Goal: Information Seeking & Learning: Learn about a topic

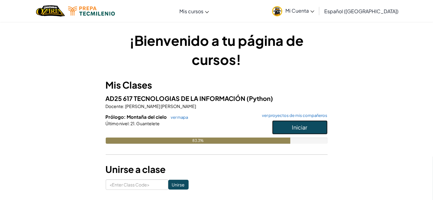
click at [324, 125] on button "Iniciar" at bounding box center [299, 128] width 55 height 14
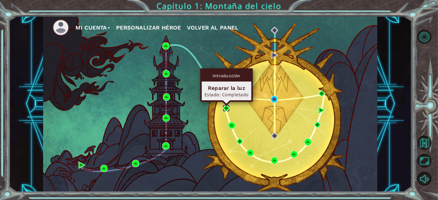
click at [226, 107] on img at bounding box center [226, 108] width 7 height 7
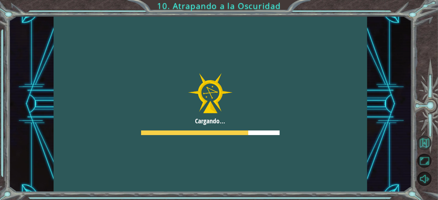
click at [428, 138] on button "Volver al mapa" at bounding box center [425, 143] width 14 height 14
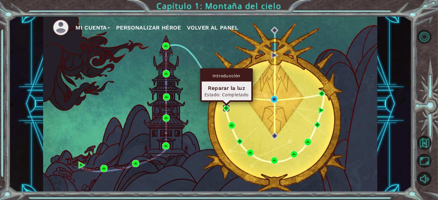
click at [227, 106] on img at bounding box center [226, 108] width 7 height 7
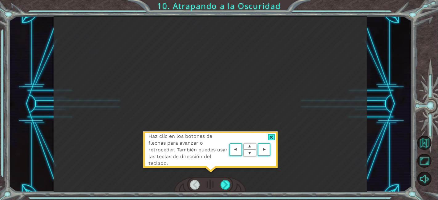
click at [272, 137] on div at bounding box center [271, 137] width 7 height 6
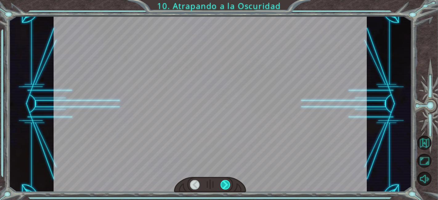
click at [227, 186] on div at bounding box center [226, 185] width 10 height 10
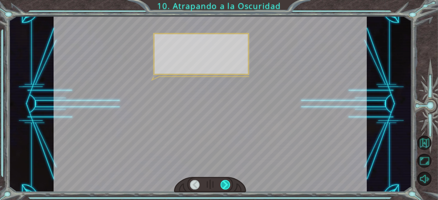
click at [227, 186] on div at bounding box center [226, 185] width 10 height 10
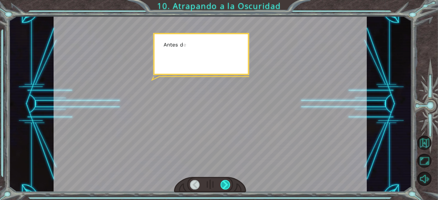
click at [227, 186] on div at bounding box center [226, 185] width 10 height 10
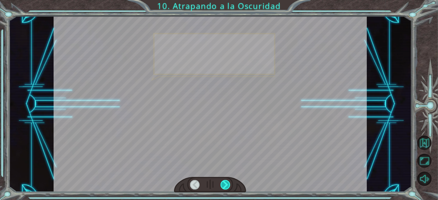
click at [227, 186] on div at bounding box center [226, 185] width 10 height 10
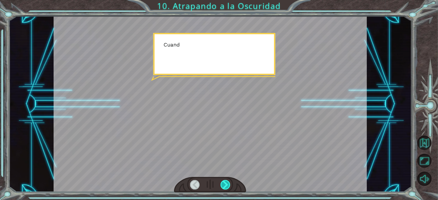
click at [227, 186] on div at bounding box center [226, 185] width 10 height 10
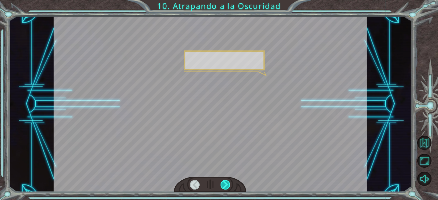
click at [227, 186] on div at bounding box center [226, 185] width 10 height 10
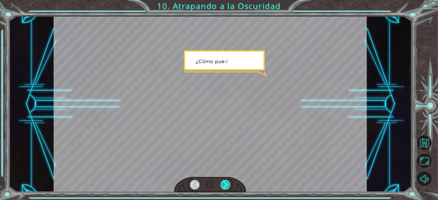
click at [227, 186] on div at bounding box center [226, 185] width 10 height 10
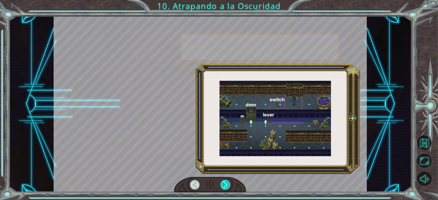
click at [227, 186] on div at bounding box center [226, 185] width 10 height 10
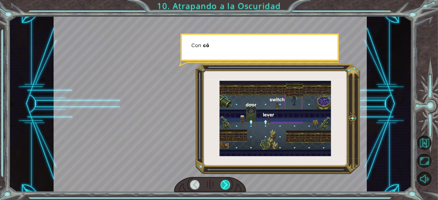
click at [227, 186] on div at bounding box center [226, 185] width 10 height 10
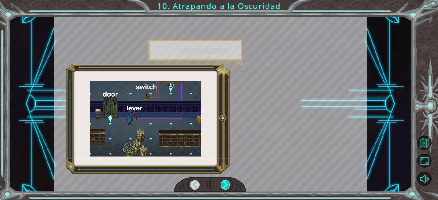
click at [227, 186] on div at bounding box center [226, 185] width 10 height 10
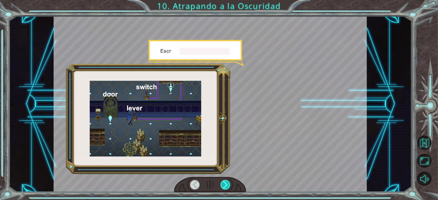
click at [227, 186] on div at bounding box center [226, 185] width 10 height 10
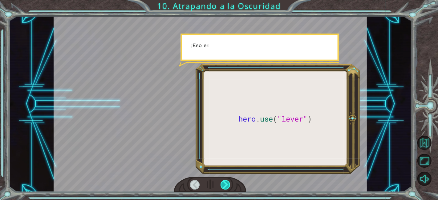
click at [227, 186] on div at bounding box center [226, 185] width 10 height 10
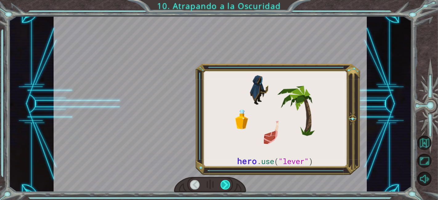
click at [227, 186] on div at bounding box center [226, 185] width 10 height 10
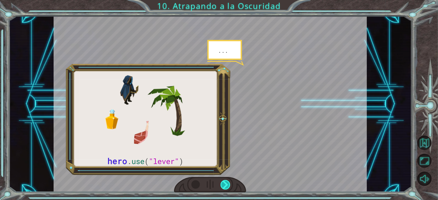
click at [227, 186] on div at bounding box center [226, 185] width 10 height 10
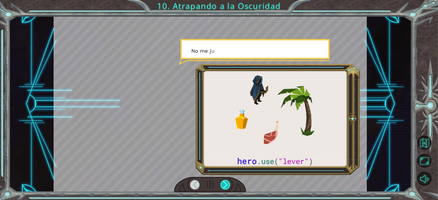
click at [227, 186] on div at bounding box center [226, 185] width 10 height 10
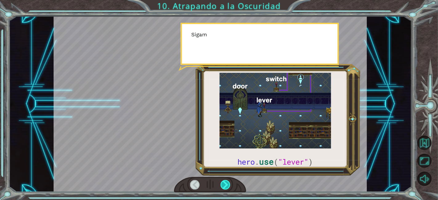
click at [227, 186] on div at bounding box center [226, 185] width 10 height 10
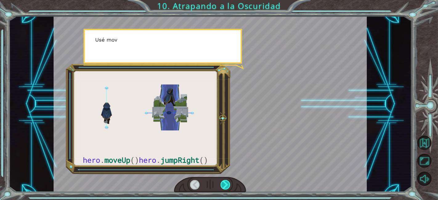
click at [227, 186] on div at bounding box center [226, 185] width 10 height 10
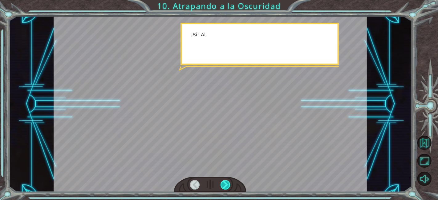
click at [227, 186] on div at bounding box center [226, 185] width 10 height 10
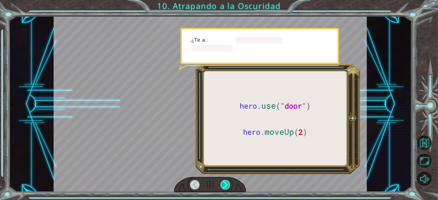
click at [227, 186] on div at bounding box center [226, 185] width 10 height 10
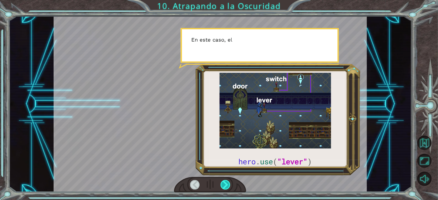
click at [227, 186] on div at bounding box center [226, 185] width 10 height 10
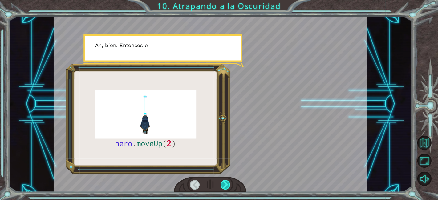
click at [227, 186] on div at bounding box center [226, 185] width 10 height 10
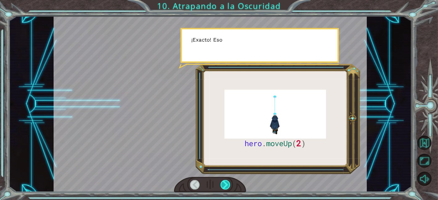
click at [227, 186] on div at bounding box center [226, 185] width 10 height 10
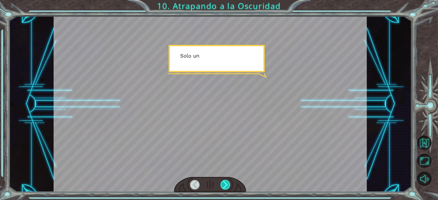
click at [227, 186] on div at bounding box center [226, 185] width 10 height 10
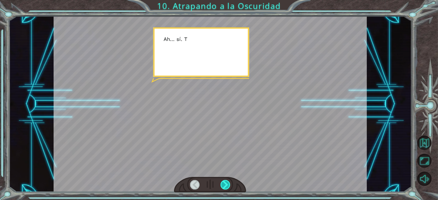
click at [227, 186] on div at bounding box center [226, 185] width 10 height 10
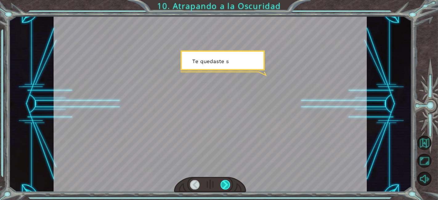
click at [227, 186] on div at bounding box center [226, 185] width 10 height 10
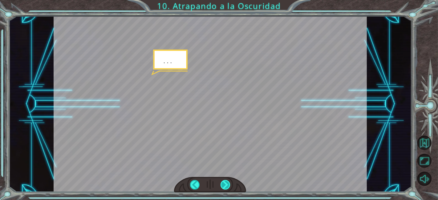
click at [227, 186] on div at bounding box center [226, 185] width 10 height 10
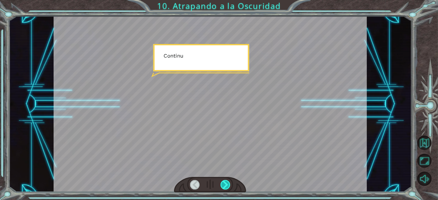
click at [227, 186] on div at bounding box center [226, 185] width 10 height 10
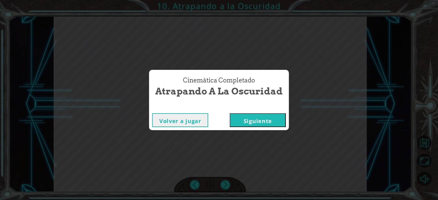
click at [237, 113] on button "Siguiente" at bounding box center [258, 120] width 56 height 14
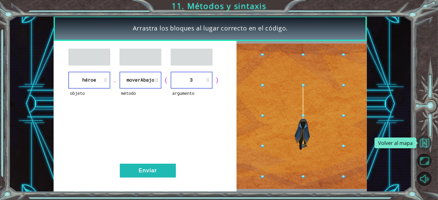
click at [425, 139] on button "Volver al mapa" at bounding box center [425, 143] width 14 height 14
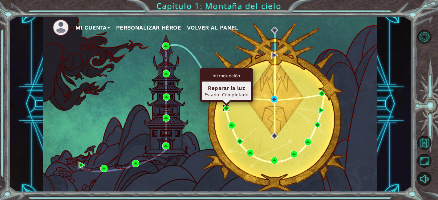
click at [227, 106] on img at bounding box center [226, 108] width 7 height 7
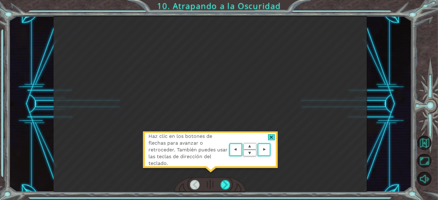
click at [273, 132] on div "Haz clic en los botones de flechas para avanzar o retroceder. También puedes us…" at bounding box center [211, 153] width 136 height 43
click at [275, 135] on div at bounding box center [271, 137] width 7 height 6
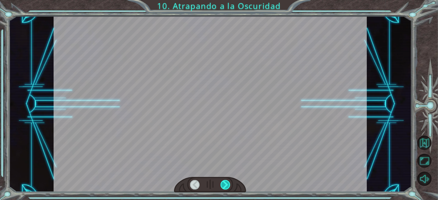
click at [227, 184] on div at bounding box center [226, 185] width 10 height 10
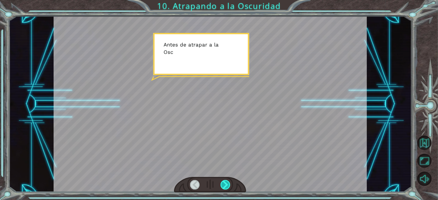
click at [224, 181] on div at bounding box center [226, 185] width 10 height 10
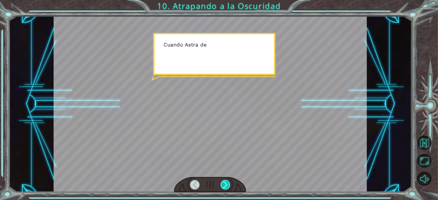
click at [224, 181] on div at bounding box center [226, 185] width 10 height 10
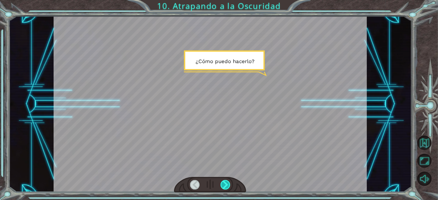
click at [224, 181] on div at bounding box center [226, 185] width 10 height 10
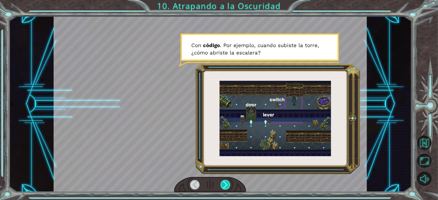
click at [224, 181] on div at bounding box center [226, 185] width 10 height 10
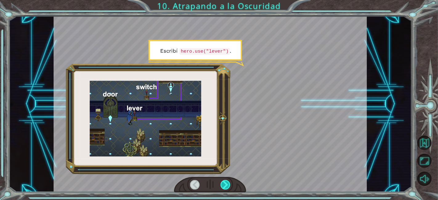
click at [224, 181] on div at bounding box center [226, 185] width 10 height 10
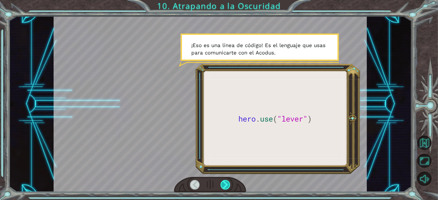
click at [224, 181] on div at bounding box center [226, 185] width 10 height 10
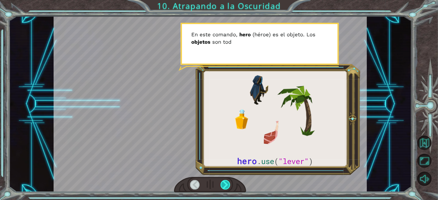
click at [224, 181] on div at bounding box center [226, 185] width 10 height 10
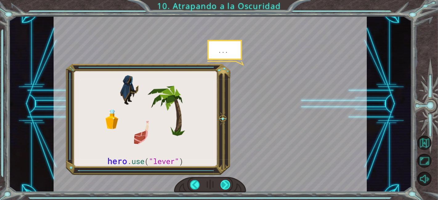
click at [224, 181] on div at bounding box center [226, 185] width 10 height 10
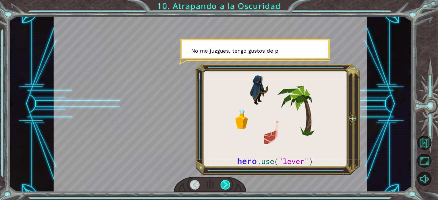
click at [224, 181] on div at bounding box center [226, 185] width 10 height 10
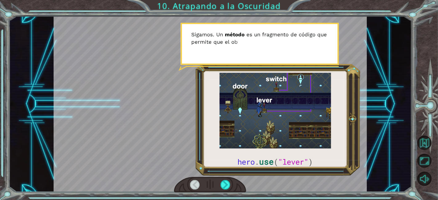
click at [196, 181] on div at bounding box center [195, 185] width 10 height 10
click at [229, 183] on div at bounding box center [226, 185] width 10 height 10
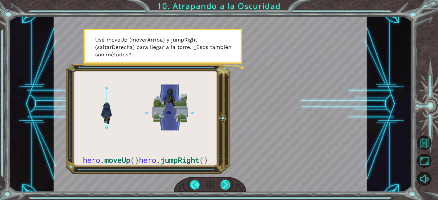
click at [229, 183] on div at bounding box center [226, 185] width 10 height 10
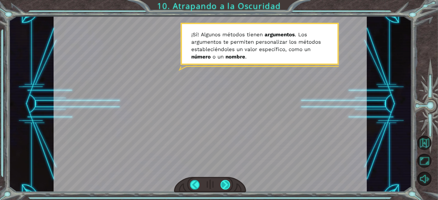
click at [229, 183] on div at bounding box center [226, 185] width 10 height 10
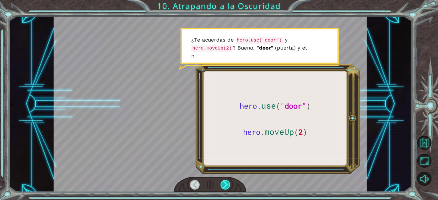
click at [226, 182] on div at bounding box center [226, 185] width 10 height 10
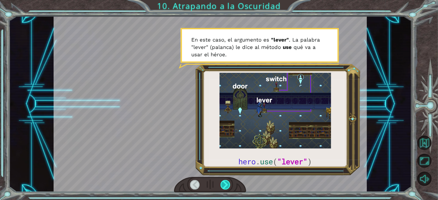
click at [230, 184] on div at bounding box center [226, 185] width 10 height 10
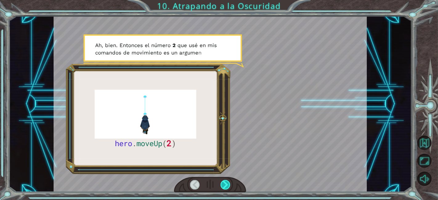
click at [227, 183] on div at bounding box center [226, 185] width 10 height 10
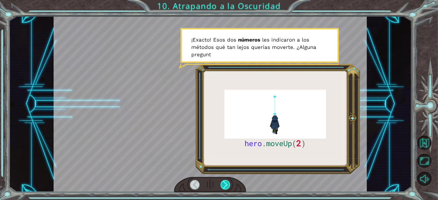
click at [227, 183] on div at bounding box center [226, 185] width 10 height 10
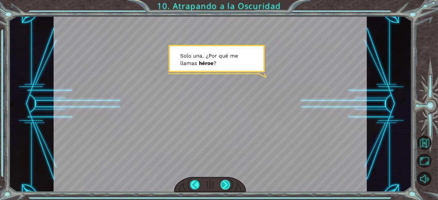
click at [227, 183] on div at bounding box center [226, 185] width 10 height 10
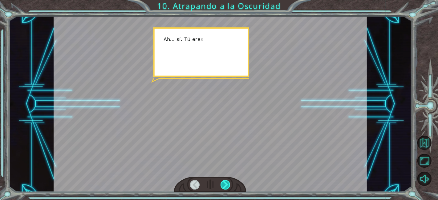
click at [227, 183] on div at bounding box center [226, 185] width 10 height 10
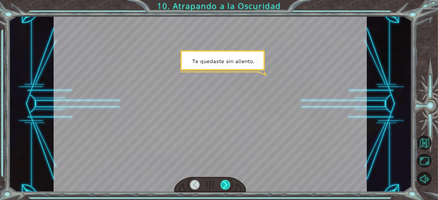
click at [227, 183] on div at bounding box center [226, 185] width 10 height 10
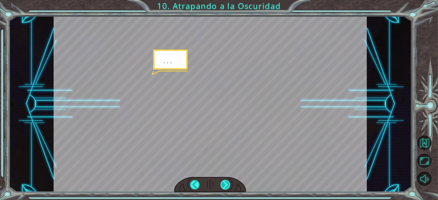
click at [227, 183] on div at bounding box center [226, 185] width 10 height 10
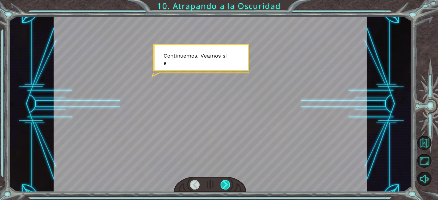
click at [227, 183] on div at bounding box center [226, 185] width 10 height 10
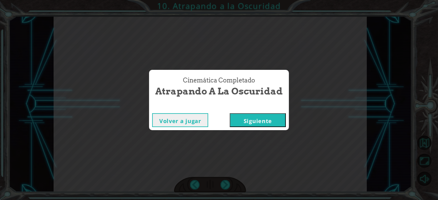
click at [189, 120] on button "Volver a jugar" at bounding box center [180, 120] width 56 height 14
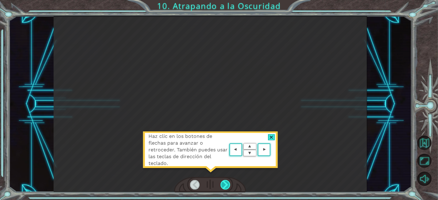
click at [225, 184] on div at bounding box center [226, 185] width 10 height 10
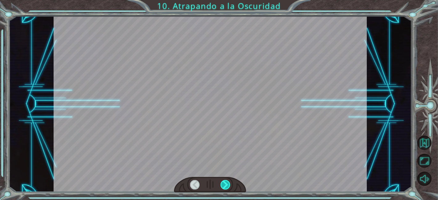
click at [225, 184] on div at bounding box center [226, 185] width 10 height 10
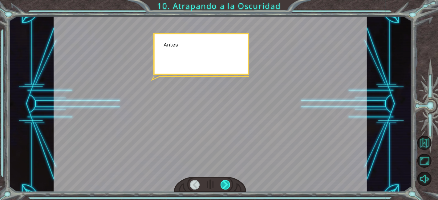
click at [225, 184] on div at bounding box center [226, 185] width 10 height 10
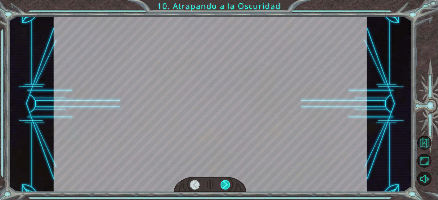
click at [225, 184] on div at bounding box center [226, 185] width 10 height 10
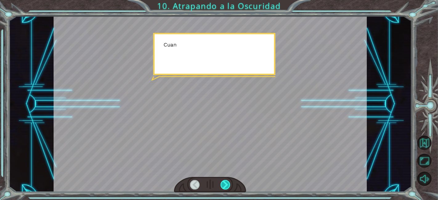
click at [225, 184] on div at bounding box center [226, 185] width 10 height 10
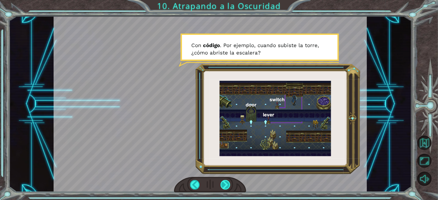
click at [225, 184] on div at bounding box center [226, 185] width 10 height 10
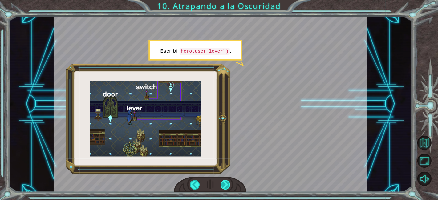
click at [225, 184] on div at bounding box center [226, 185] width 10 height 10
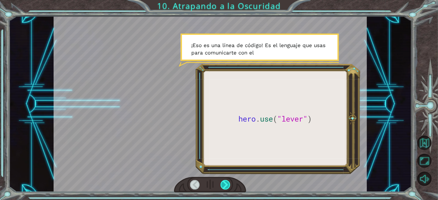
click at [225, 184] on div at bounding box center [226, 185] width 10 height 10
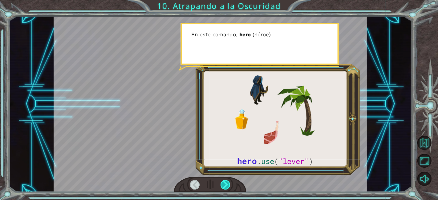
click at [225, 184] on div at bounding box center [226, 185] width 10 height 10
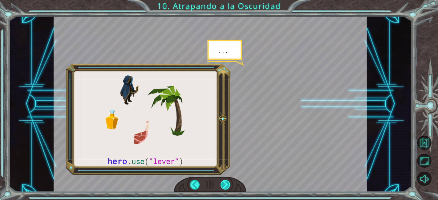
click at [225, 184] on div at bounding box center [226, 185] width 10 height 10
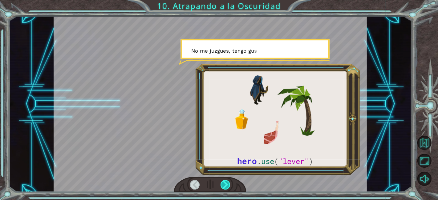
click at [225, 184] on div at bounding box center [226, 185] width 10 height 10
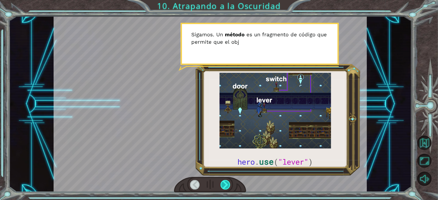
click at [225, 184] on div at bounding box center [226, 185] width 10 height 10
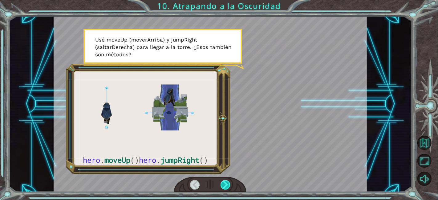
click at [225, 184] on div at bounding box center [226, 185] width 10 height 10
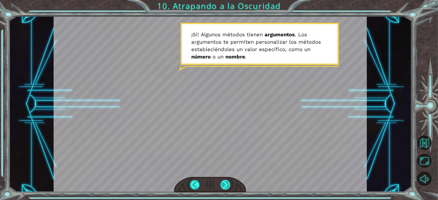
click at [225, 184] on div at bounding box center [226, 185] width 10 height 10
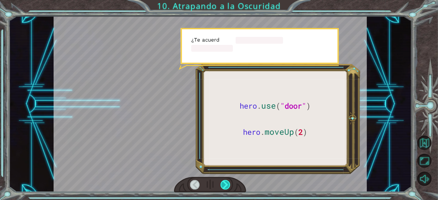
click at [225, 184] on div at bounding box center [226, 185] width 10 height 10
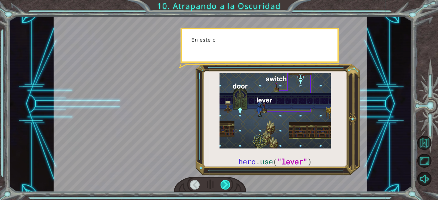
click at [225, 184] on div at bounding box center [226, 185] width 10 height 10
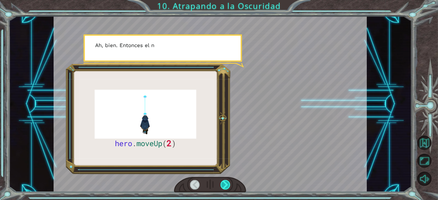
click at [225, 184] on div at bounding box center [226, 185] width 10 height 10
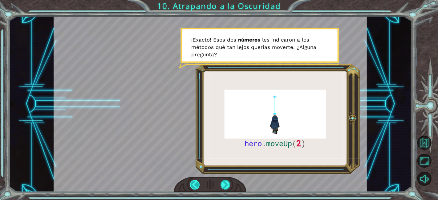
click at [194, 182] on div at bounding box center [195, 185] width 10 height 10
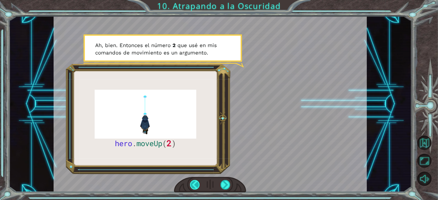
click at [194, 182] on div at bounding box center [195, 185] width 10 height 10
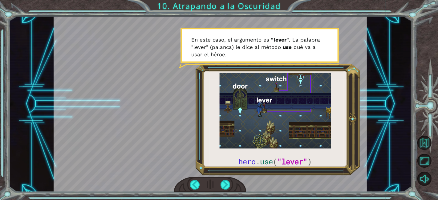
click at [223, 180] on div at bounding box center [210, 185] width 72 height 16
click at [227, 182] on div at bounding box center [226, 185] width 10 height 10
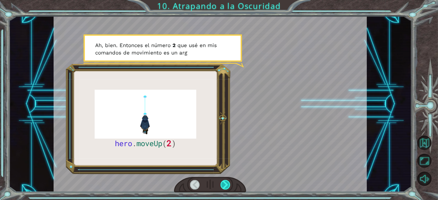
click at [227, 182] on div at bounding box center [226, 185] width 10 height 10
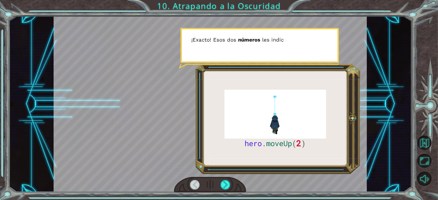
click at [198, 186] on div at bounding box center [195, 185] width 10 height 10
click at [225, 183] on div at bounding box center [226, 185] width 10 height 10
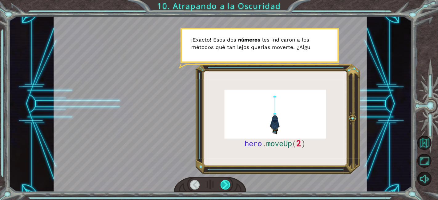
click at [225, 183] on div at bounding box center [226, 185] width 10 height 10
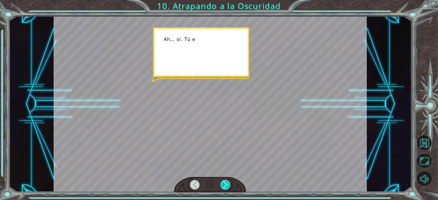
click at [225, 183] on div at bounding box center [226, 185] width 10 height 10
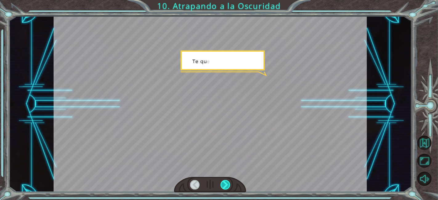
click at [225, 183] on div at bounding box center [226, 185] width 10 height 10
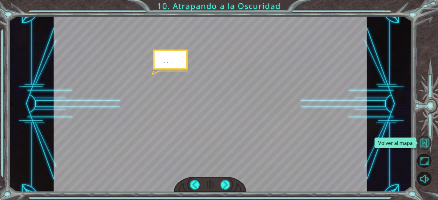
click at [428, 140] on button "Volver al mapa" at bounding box center [425, 143] width 14 height 14
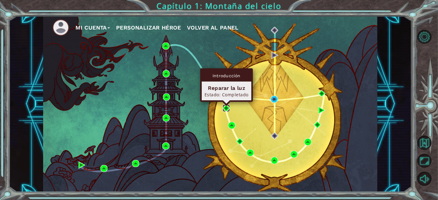
click at [223, 108] on img at bounding box center [226, 108] width 7 height 7
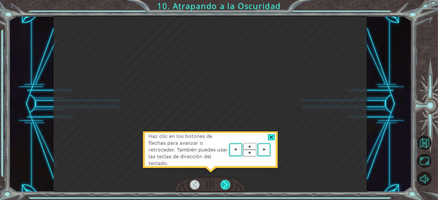
click at [225, 186] on div at bounding box center [226, 185] width 10 height 10
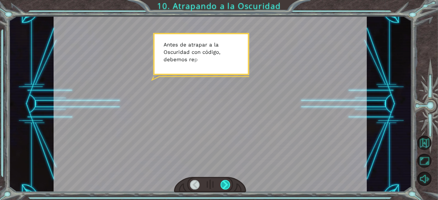
click at [225, 186] on div at bounding box center [226, 185] width 10 height 10
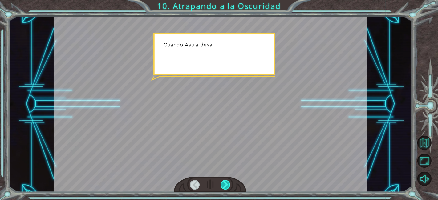
click at [225, 186] on div at bounding box center [226, 185] width 10 height 10
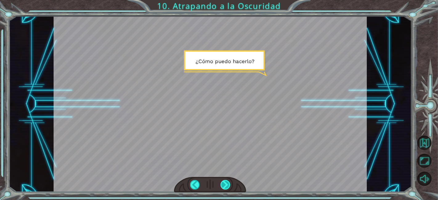
click at [225, 186] on div at bounding box center [226, 185] width 10 height 10
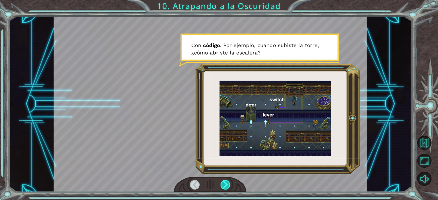
click at [225, 186] on div at bounding box center [226, 185] width 10 height 10
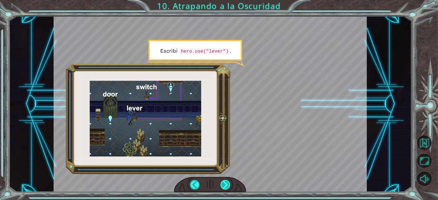
click at [225, 186] on div at bounding box center [226, 185] width 10 height 10
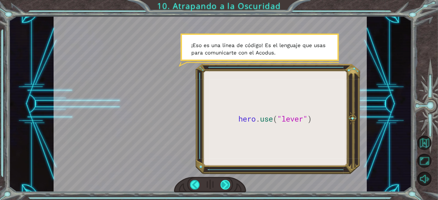
click at [224, 185] on div at bounding box center [226, 185] width 10 height 10
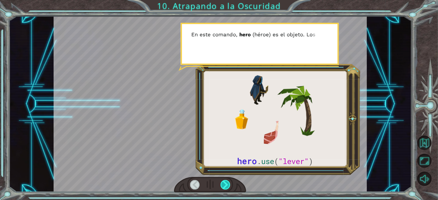
click at [224, 185] on div at bounding box center [226, 185] width 10 height 10
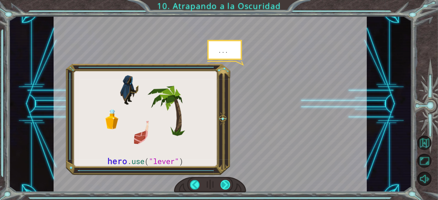
click at [224, 185] on div at bounding box center [226, 185] width 10 height 10
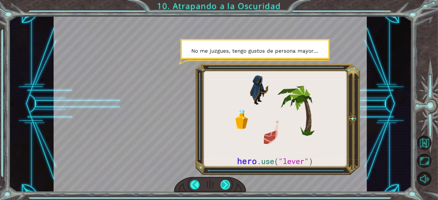
click at [227, 186] on div at bounding box center [226, 185] width 10 height 10
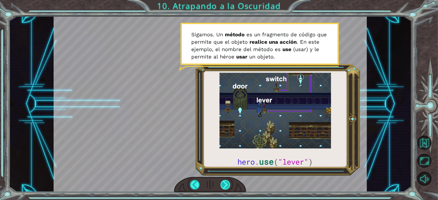
click at [229, 183] on div at bounding box center [226, 185] width 10 height 10
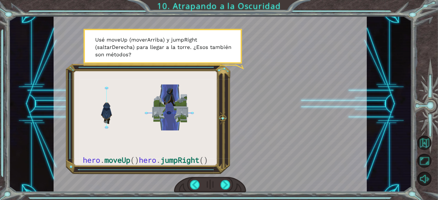
click at [231, 187] on div at bounding box center [210, 185] width 72 height 16
click at [228, 185] on div at bounding box center [226, 185] width 10 height 10
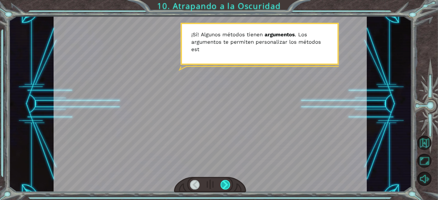
click at [228, 185] on div at bounding box center [226, 185] width 10 height 10
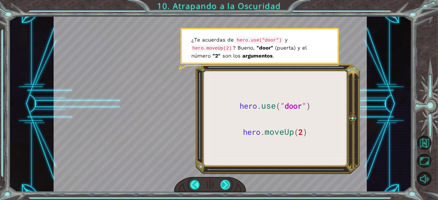
click at [225, 185] on div at bounding box center [226, 185] width 10 height 10
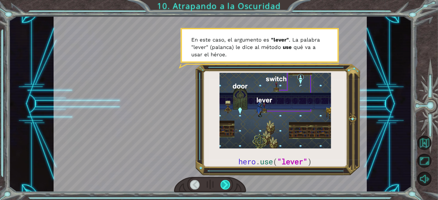
click at [225, 185] on div at bounding box center [226, 185] width 10 height 10
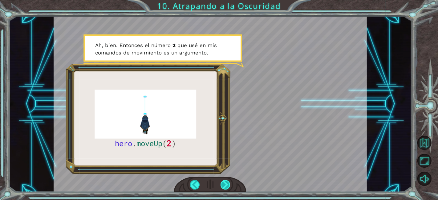
click at [230, 188] on div at bounding box center [226, 185] width 10 height 10
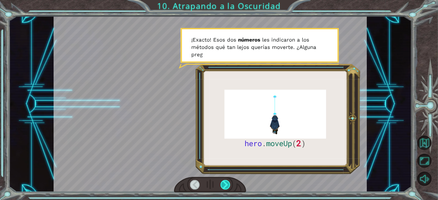
click at [228, 187] on div at bounding box center [226, 185] width 10 height 10
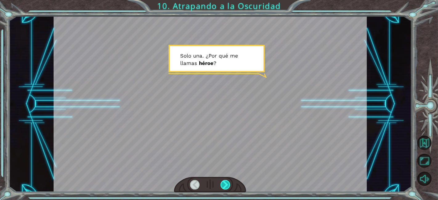
click at [228, 187] on div at bounding box center [226, 185] width 10 height 10
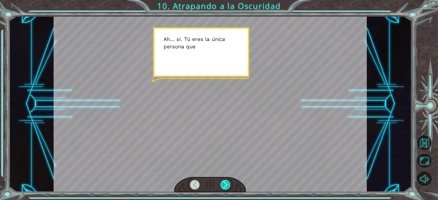
click at [228, 187] on div at bounding box center [226, 185] width 10 height 10
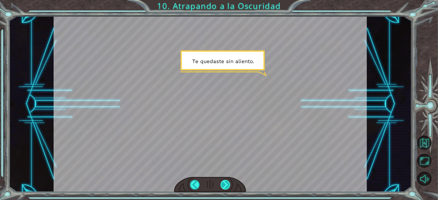
click at [228, 187] on div at bounding box center [226, 185] width 10 height 10
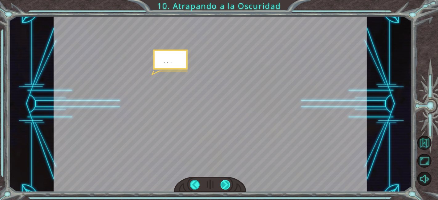
click at [228, 187] on div at bounding box center [226, 185] width 10 height 10
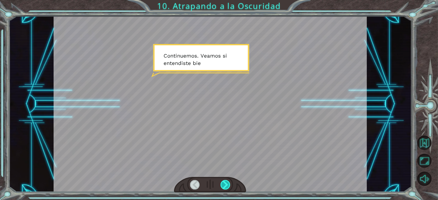
click at [228, 187] on div at bounding box center [226, 185] width 10 height 10
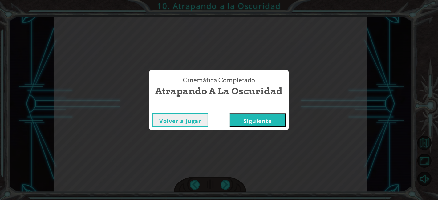
click at [277, 121] on button "Siguiente" at bounding box center [258, 120] width 56 height 14
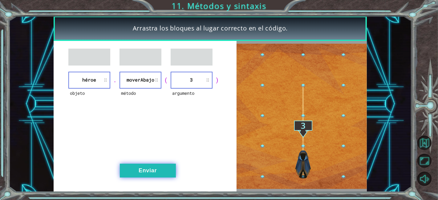
click at [120, 174] on button "Enviar" at bounding box center [148, 171] width 56 height 14
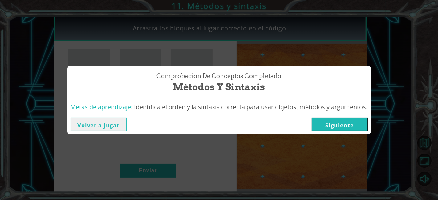
click at [99, 120] on button "Volver a jugar" at bounding box center [99, 125] width 56 height 14
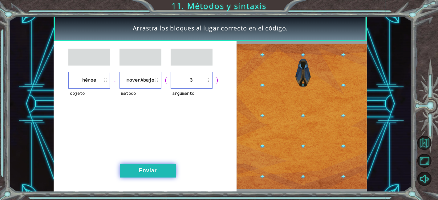
click at [173, 171] on button "Enviar" at bounding box center [148, 171] width 56 height 14
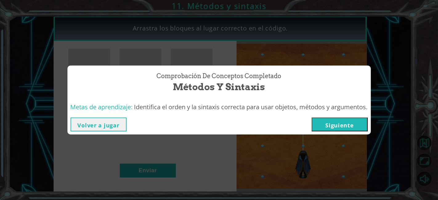
click at [346, 124] on button "Siguiente" at bounding box center [340, 125] width 56 height 14
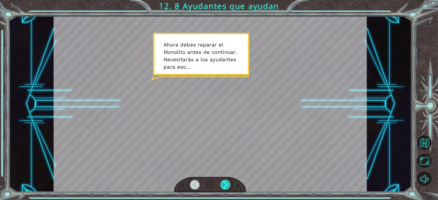
click at [223, 186] on div at bounding box center [226, 185] width 10 height 10
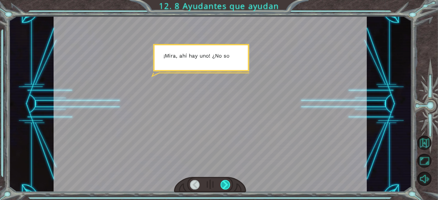
click at [223, 186] on div at bounding box center [226, 185] width 10 height 10
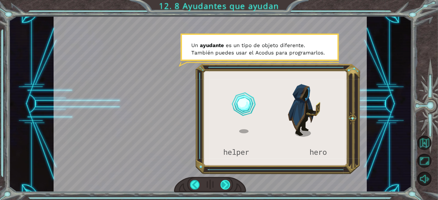
click at [230, 186] on div at bounding box center [226, 185] width 10 height 10
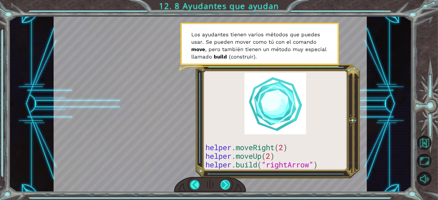
click at [225, 186] on div at bounding box center [226, 185] width 10 height 10
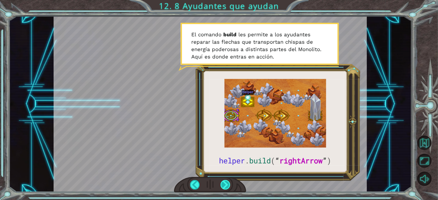
click at [226, 182] on div at bounding box center [226, 185] width 10 height 10
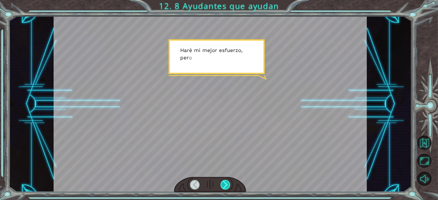
click at [226, 182] on div at bounding box center [226, 185] width 10 height 10
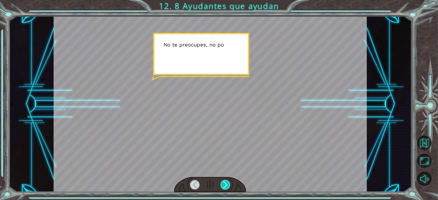
click at [226, 182] on div at bounding box center [226, 185] width 10 height 10
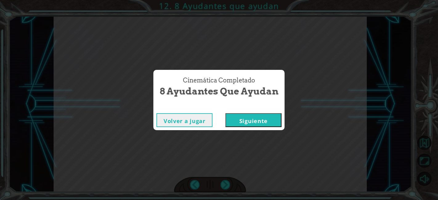
click at [258, 116] on button "Siguiente" at bounding box center [254, 120] width 56 height 14
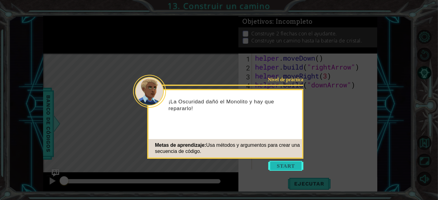
click at [297, 163] on button "Start" at bounding box center [285, 166] width 35 height 10
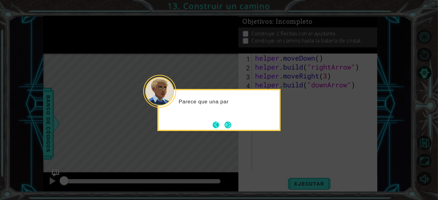
click at [218, 128] on button "Back" at bounding box center [219, 125] width 12 height 7
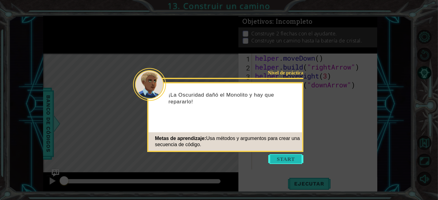
click at [275, 162] on button "Start" at bounding box center [285, 159] width 35 height 10
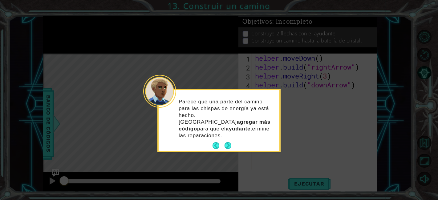
click at [230, 133] on div "Parece que una parte del camino para las chispas de energía ya está hecho. Debe…" at bounding box center [219, 122] width 121 height 59
click at [230, 140] on button "Next" at bounding box center [227, 145] width 11 height 11
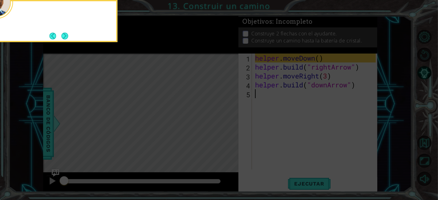
click at [230, 135] on icon at bounding box center [219, 29] width 438 height 341
click at [68, 35] on button "Next" at bounding box center [64, 36] width 11 height 11
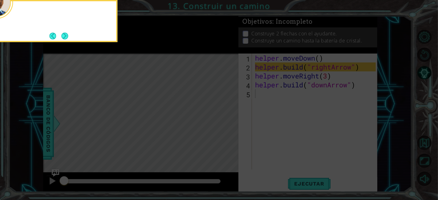
click at [68, 35] on button "Next" at bounding box center [64, 36] width 11 height 11
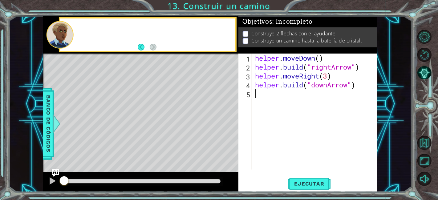
click at [68, 35] on div at bounding box center [60, 34] width 27 height 27
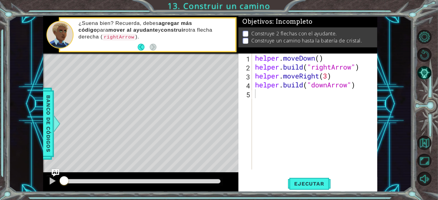
click at [269, 176] on div "1 2 3 4 5 helper . moveDown ( ) helper . build ( "rightArrow" ) helper . moveRi…" at bounding box center [308, 123] width 139 height 139
click at [292, 183] on span "Ejecutar" at bounding box center [309, 184] width 42 height 6
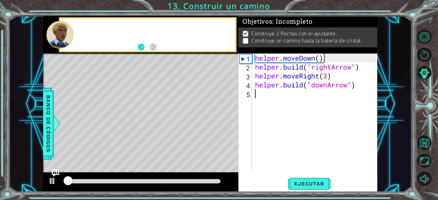
click at [216, 181] on div at bounding box center [142, 181] width 157 height 4
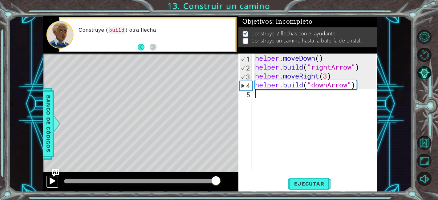
click at [53, 179] on div at bounding box center [52, 181] width 8 height 8
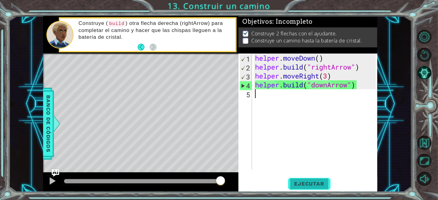
click at [309, 187] on span "Ejecutar" at bounding box center [309, 184] width 42 height 6
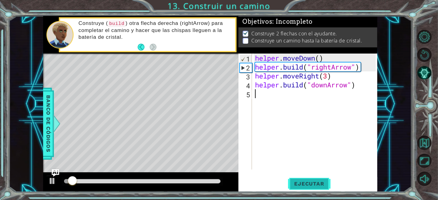
click at [309, 187] on span "Ejecutar" at bounding box center [309, 184] width 42 height 6
click at [195, 182] on div at bounding box center [142, 181] width 157 height 4
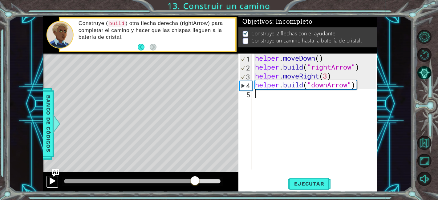
click at [55, 184] on div at bounding box center [52, 181] width 8 height 8
click at [326, 165] on div "helper . moveDown ( ) helper . build ( "rightArrow" ) helper . moveRight ( 3 ) …" at bounding box center [316, 121] width 125 height 134
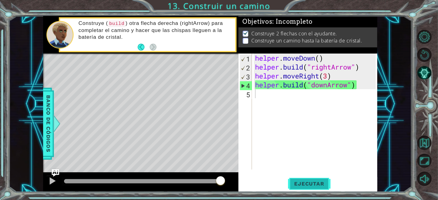
click at [305, 184] on span "Ejecutar" at bounding box center [309, 184] width 42 height 6
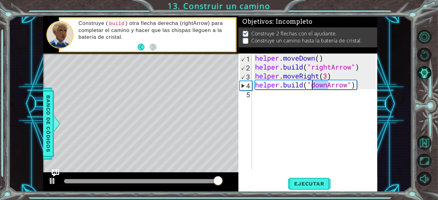
drag, startPoint x: 328, startPoint y: 83, endPoint x: 313, endPoint y: 83, distance: 14.5
click at [313, 83] on div "helper . moveDown ( ) helper . build ( "rightArrow" ) helper . moveRight ( 3 ) …" at bounding box center [316, 121] width 125 height 134
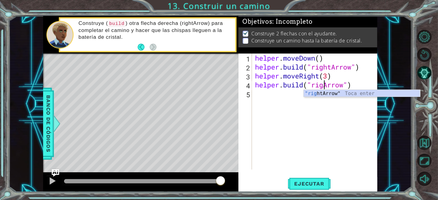
type textarea "[DOMAIN_NAME]("rightArrow")"
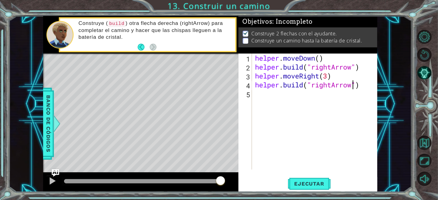
click at [305, 126] on div "helper . moveDown ( ) helper . build ( "rightArrow" ) helper . moveRight ( 3 ) …" at bounding box center [316, 121] width 125 height 134
click at [309, 182] on span "Ejecutar" at bounding box center [309, 184] width 42 height 6
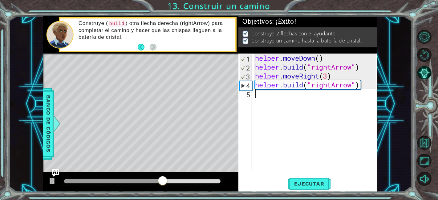
click at [312, 146] on div "helper . moveDown ( ) helper . build ( "rightArrow" ) helper . moveRight ( 3 ) …" at bounding box center [316, 121] width 125 height 134
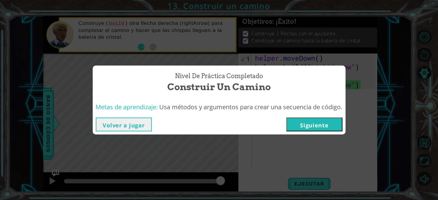
click at [117, 124] on button "Volver a jugar" at bounding box center [124, 125] width 56 height 14
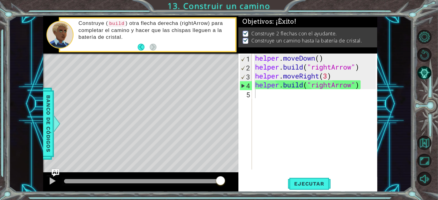
click at [306, 171] on div "1 2 3 4 5 helper . moveDown ( ) helper . build ( "rightArrow" ) helper . moveRi…" at bounding box center [308, 123] width 139 height 139
click at [307, 180] on button "Ejecutar" at bounding box center [309, 184] width 42 height 14
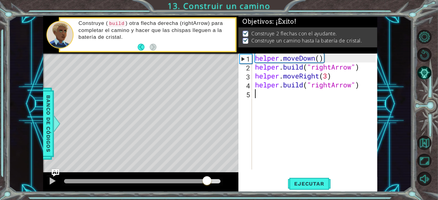
click at [207, 179] on div at bounding box center [142, 181] width 157 height 4
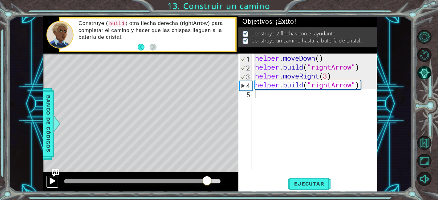
click at [51, 179] on div at bounding box center [52, 181] width 8 height 8
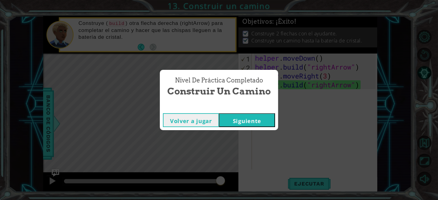
click at [252, 120] on button "Siguiente" at bounding box center [247, 120] width 56 height 14
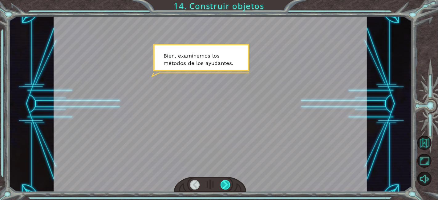
click at [224, 182] on div at bounding box center [226, 185] width 10 height 10
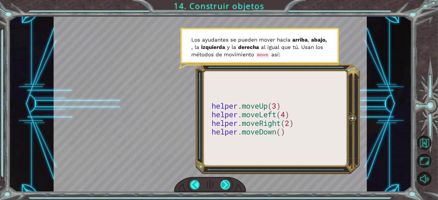
click at [224, 181] on div at bounding box center [226, 185] width 10 height 10
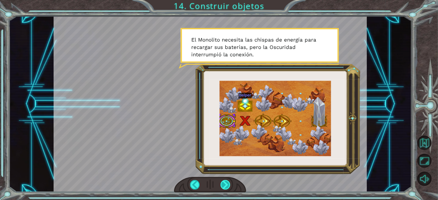
click at [229, 184] on div at bounding box center [226, 185] width 10 height 10
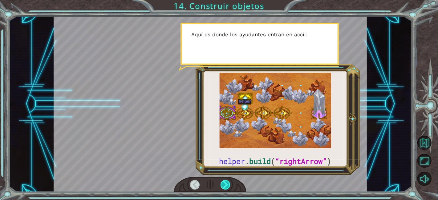
click at [229, 184] on div at bounding box center [226, 185] width 10 height 10
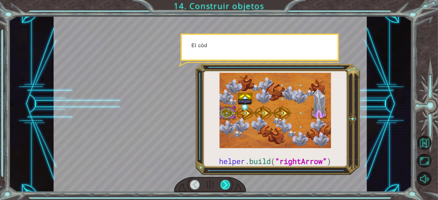
click at [229, 184] on div at bounding box center [226, 185] width 10 height 10
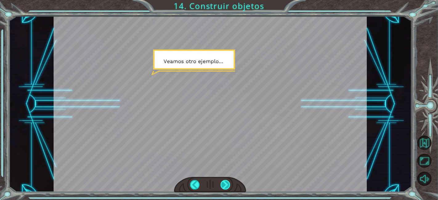
click at [229, 184] on div at bounding box center [226, 185] width 10 height 10
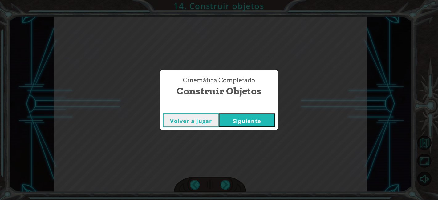
click at [232, 125] on button "Siguiente" at bounding box center [247, 120] width 56 height 14
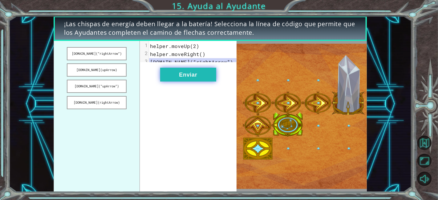
click at [195, 78] on button "Enviar" at bounding box center [188, 75] width 56 height 14
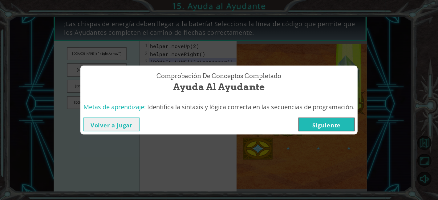
click at [120, 122] on button "Volver a jugar" at bounding box center [112, 125] width 56 height 14
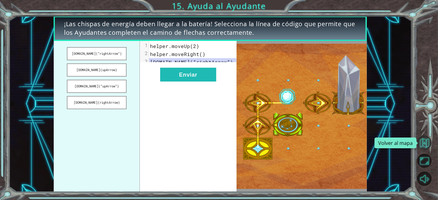
click at [422, 142] on button "Volver al mapa" at bounding box center [425, 143] width 14 height 14
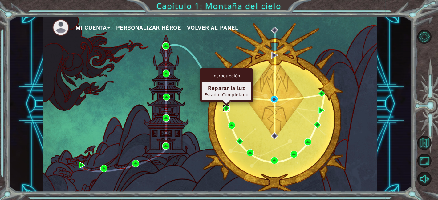
click at [225, 106] on img at bounding box center [226, 108] width 7 height 7
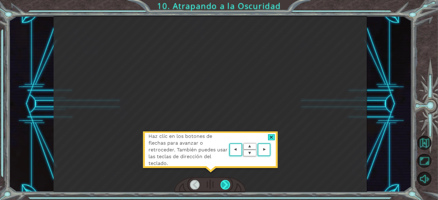
click at [224, 187] on div at bounding box center [226, 185] width 10 height 10
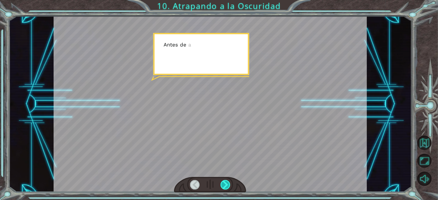
click at [224, 187] on div at bounding box center [226, 185] width 10 height 10
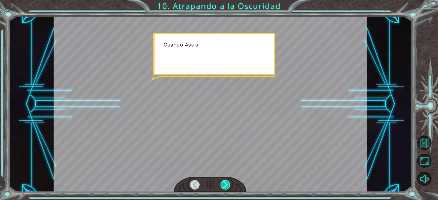
click at [224, 187] on div at bounding box center [226, 185] width 10 height 10
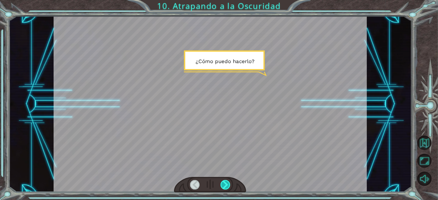
click at [224, 187] on div at bounding box center [226, 185] width 10 height 10
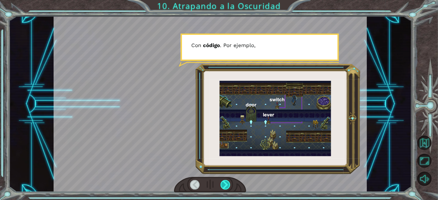
click at [224, 187] on div at bounding box center [226, 185] width 10 height 10
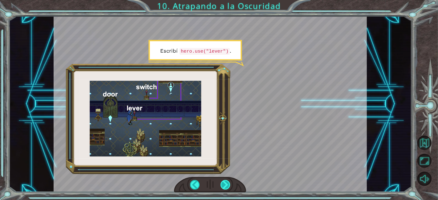
click at [224, 187] on div at bounding box center [226, 185] width 10 height 10
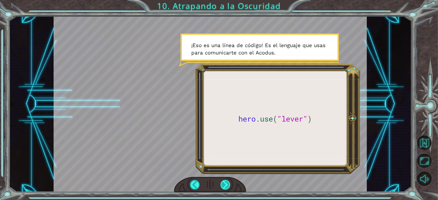
click at [224, 185] on div at bounding box center [226, 185] width 10 height 10
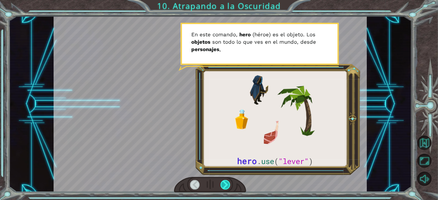
click at [224, 185] on div at bounding box center [226, 185] width 10 height 10
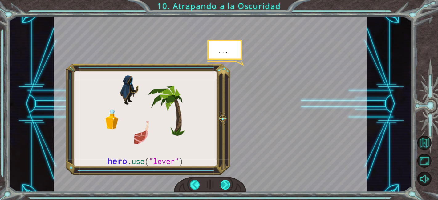
click at [224, 185] on div at bounding box center [226, 185] width 10 height 10
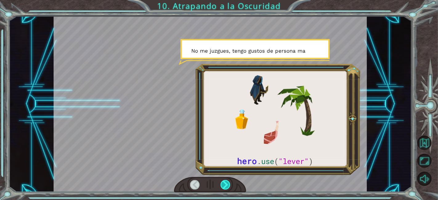
click at [224, 185] on div at bounding box center [226, 185] width 10 height 10
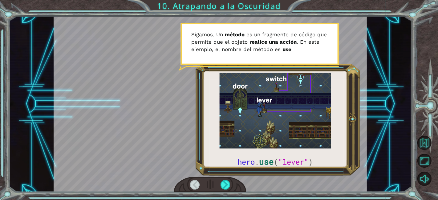
click at [253, 48] on div at bounding box center [211, 104] width 314 height 176
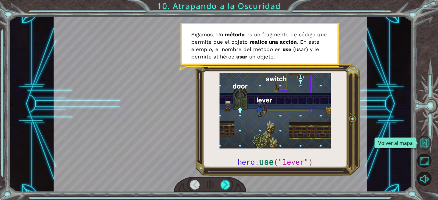
click at [431, 141] on button "Volver al mapa" at bounding box center [425, 143] width 14 height 14
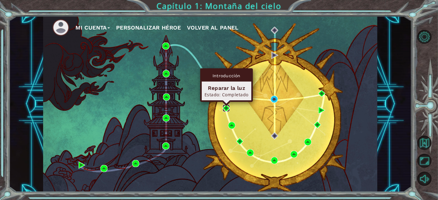
click at [225, 108] on img at bounding box center [226, 108] width 7 height 7
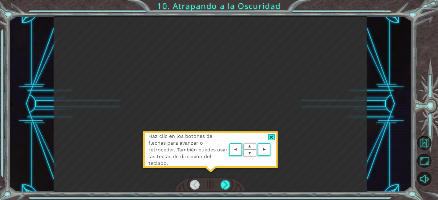
click at [272, 136] on div at bounding box center [271, 137] width 7 height 6
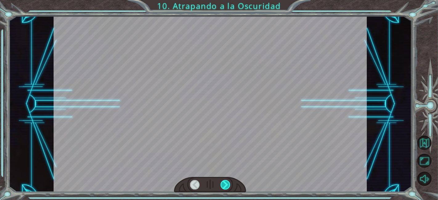
click at [225, 188] on div at bounding box center [226, 185] width 10 height 10
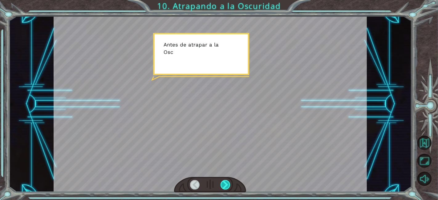
click at [225, 188] on div at bounding box center [226, 185] width 10 height 10
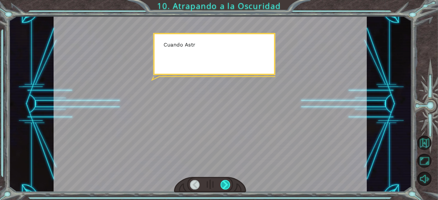
click at [225, 188] on div at bounding box center [226, 185] width 10 height 10
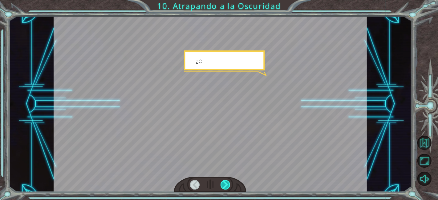
click at [225, 188] on div at bounding box center [226, 185] width 10 height 10
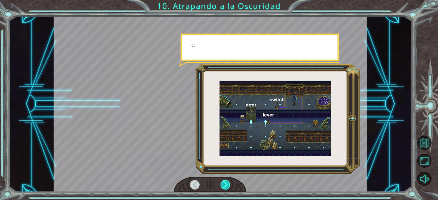
click at [225, 188] on div at bounding box center [226, 185] width 10 height 10
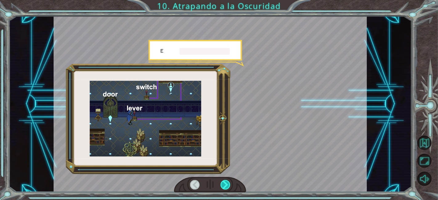
click at [225, 188] on div at bounding box center [226, 185] width 10 height 10
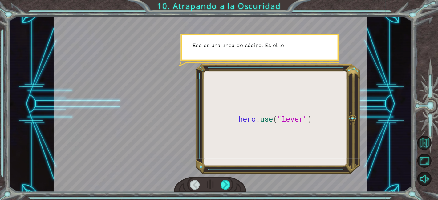
click at [251, 129] on div at bounding box center [211, 104] width 314 height 176
click at [273, 56] on div at bounding box center [211, 104] width 314 height 176
click at [223, 184] on div at bounding box center [226, 185] width 10 height 10
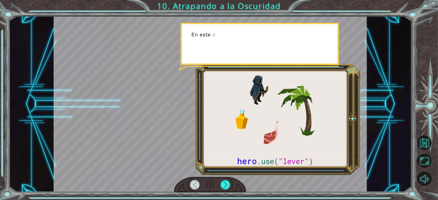
click at [276, 43] on div at bounding box center [211, 104] width 314 height 176
click at [224, 186] on div at bounding box center [226, 185] width 10 height 10
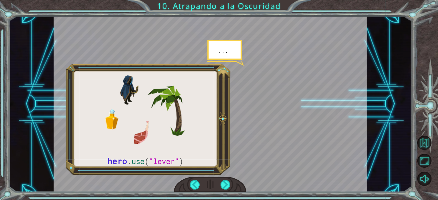
click at [227, 124] on div at bounding box center [211, 104] width 314 height 176
click at [224, 177] on div at bounding box center [210, 185] width 72 height 16
click at [196, 190] on div at bounding box center [210, 185] width 72 height 16
click at [195, 186] on div at bounding box center [195, 185] width 10 height 10
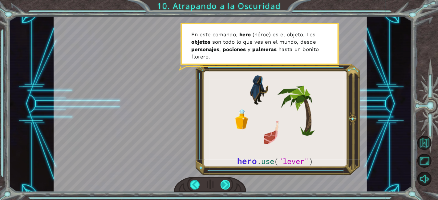
click at [227, 188] on div at bounding box center [226, 185] width 10 height 10
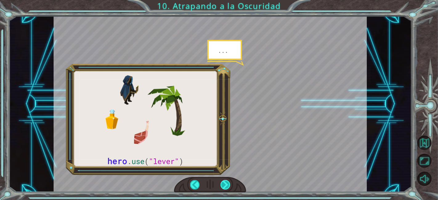
click at [227, 188] on div at bounding box center [226, 185] width 10 height 10
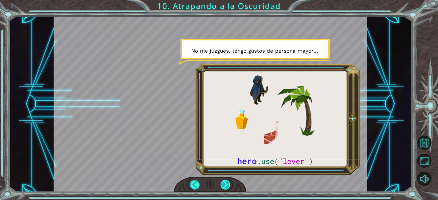
click at [226, 186] on div at bounding box center [226, 185] width 10 height 10
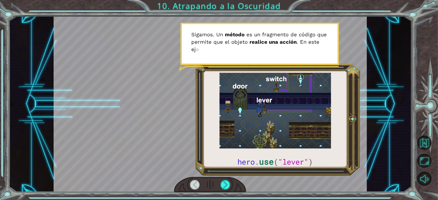
click at [250, 148] on div at bounding box center [211, 104] width 314 height 176
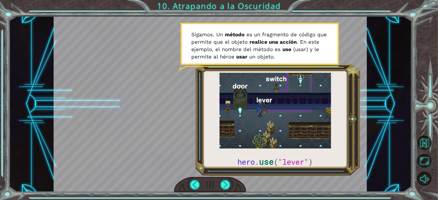
drag, startPoint x: 237, startPoint y: 162, endPoint x: 299, endPoint y: 162, distance: 62.0
click at [299, 162] on div at bounding box center [211, 104] width 314 height 176
click at [223, 188] on div at bounding box center [226, 185] width 10 height 10
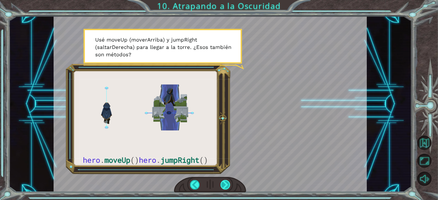
click at [226, 182] on div at bounding box center [226, 185] width 10 height 10
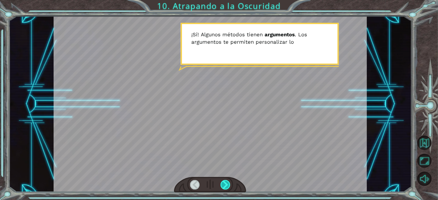
click at [226, 182] on div at bounding box center [226, 185] width 10 height 10
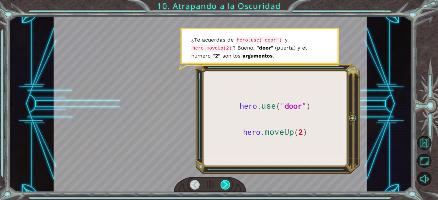
click at [227, 182] on div at bounding box center [226, 185] width 10 height 10
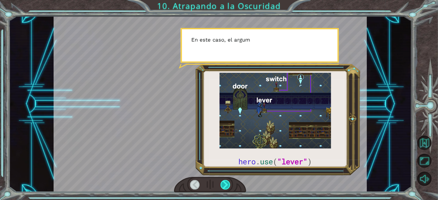
click at [227, 182] on div at bounding box center [226, 185] width 10 height 10
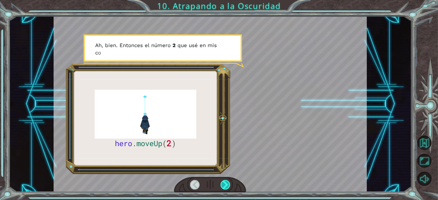
click at [227, 182] on div at bounding box center [226, 185] width 10 height 10
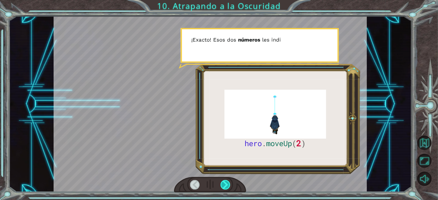
click at [227, 182] on div at bounding box center [226, 185] width 10 height 10
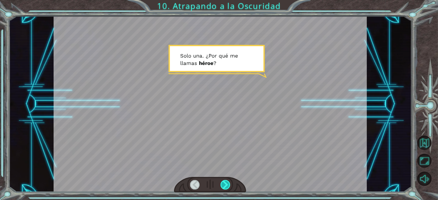
click at [227, 182] on div at bounding box center [226, 185] width 10 height 10
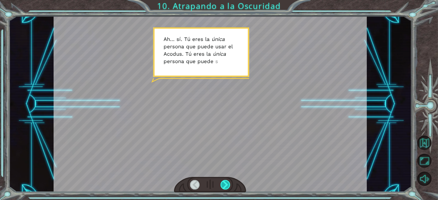
click at [227, 182] on div at bounding box center [226, 185] width 10 height 10
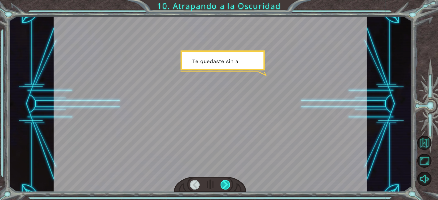
click at [227, 182] on div at bounding box center [226, 185] width 10 height 10
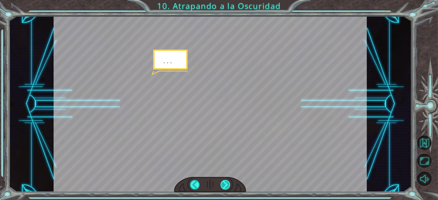
click at [227, 182] on div at bounding box center [226, 185] width 10 height 10
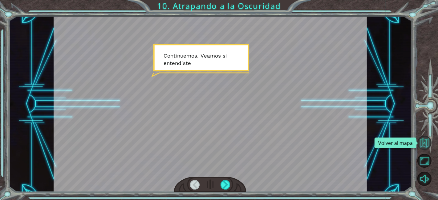
click at [431, 137] on button "Volver al mapa" at bounding box center [425, 143] width 14 height 14
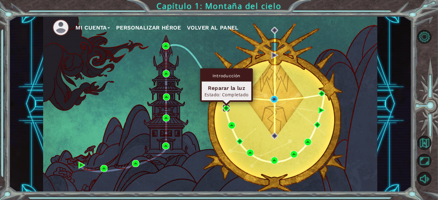
click at [228, 106] on img at bounding box center [226, 108] width 7 height 7
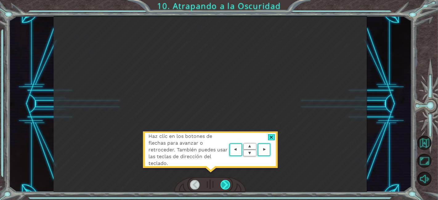
click at [226, 186] on div at bounding box center [226, 185] width 10 height 10
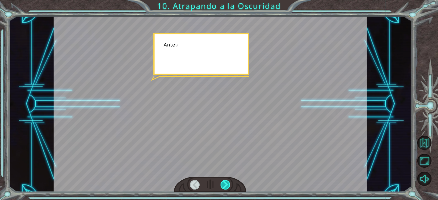
click at [226, 186] on div at bounding box center [226, 185] width 10 height 10
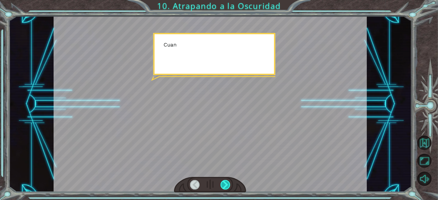
click at [226, 186] on div at bounding box center [226, 185] width 10 height 10
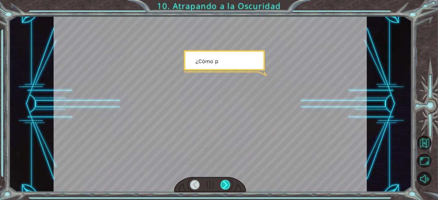
click at [226, 186] on div at bounding box center [226, 185] width 10 height 10
click at [224, 190] on div at bounding box center [226, 185] width 10 height 10
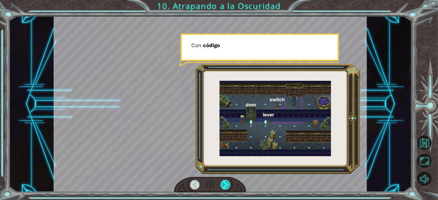
click at [223, 188] on div at bounding box center [226, 185] width 10 height 10
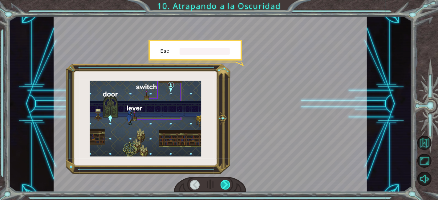
click at [223, 188] on div at bounding box center [226, 185] width 10 height 10
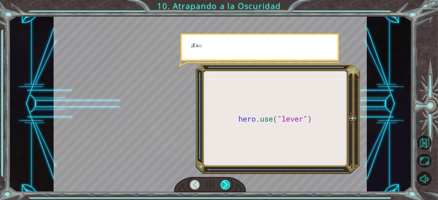
click at [226, 186] on div at bounding box center [226, 185] width 10 height 10
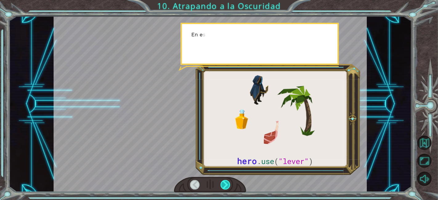
click at [226, 186] on div at bounding box center [226, 185] width 10 height 10
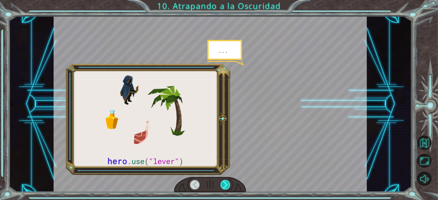
click at [226, 186] on div at bounding box center [226, 185] width 10 height 10
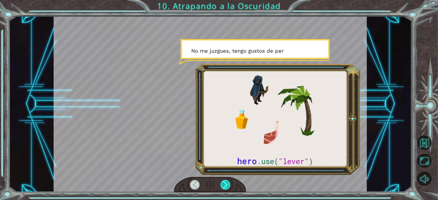
click at [226, 186] on div at bounding box center [226, 185] width 10 height 10
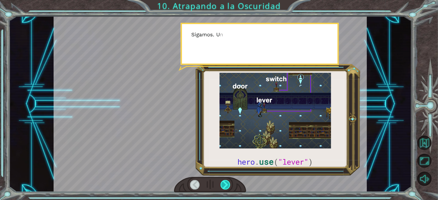
click at [226, 186] on div at bounding box center [226, 185] width 10 height 10
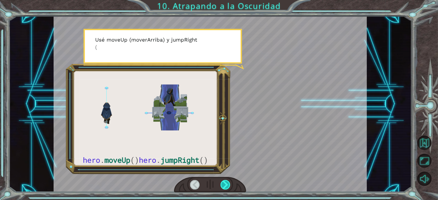
click at [226, 186] on div at bounding box center [226, 185] width 10 height 10
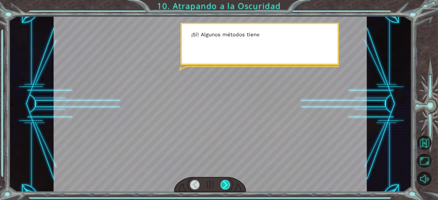
click at [226, 186] on div at bounding box center [226, 185] width 10 height 10
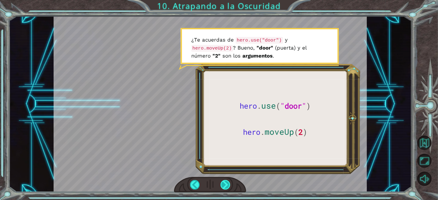
click at [227, 182] on div at bounding box center [226, 185] width 10 height 10
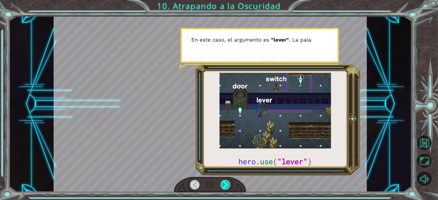
click at [227, 182] on div at bounding box center [226, 185] width 10 height 10
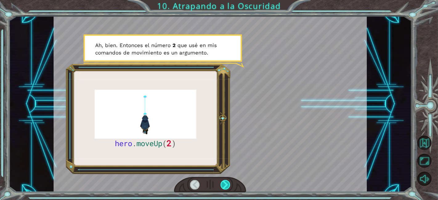
click at [226, 181] on div at bounding box center [226, 185] width 10 height 10
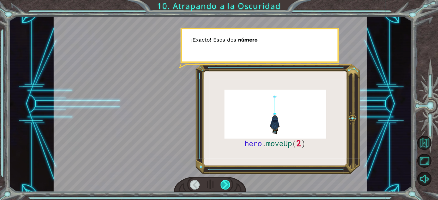
click at [226, 181] on div at bounding box center [226, 185] width 10 height 10
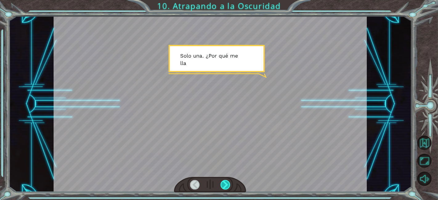
click at [226, 181] on div at bounding box center [226, 185] width 10 height 10
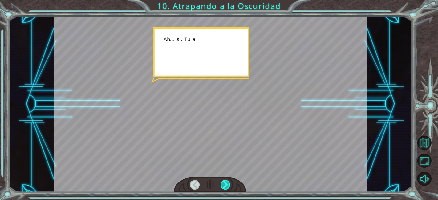
click at [226, 181] on div at bounding box center [226, 185] width 10 height 10
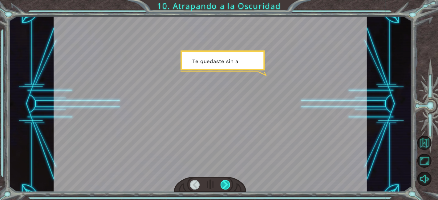
click at [226, 181] on div at bounding box center [226, 185] width 10 height 10
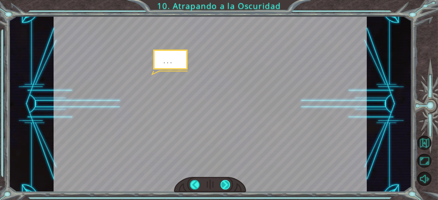
click at [226, 185] on div at bounding box center [226, 185] width 10 height 10
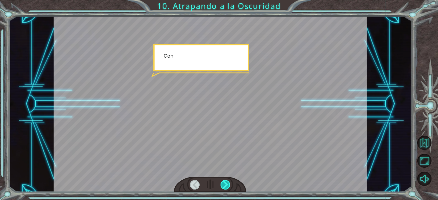
click at [226, 185] on div at bounding box center [226, 185] width 10 height 10
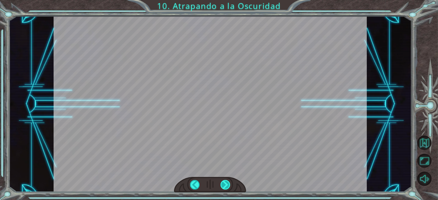
click at [226, 185] on div at bounding box center [226, 185] width 10 height 10
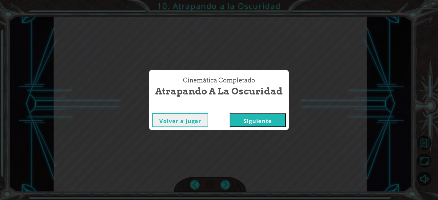
click at [272, 123] on button "Siguiente" at bounding box center [258, 120] width 56 height 14
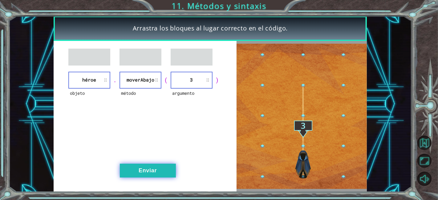
click at [137, 170] on button "Enviar" at bounding box center [148, 171] width 56 height 14
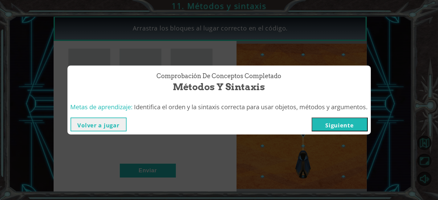
click at [359, 125] on button "Siguiente" at bounding box center [340, 125] width 56 height 14
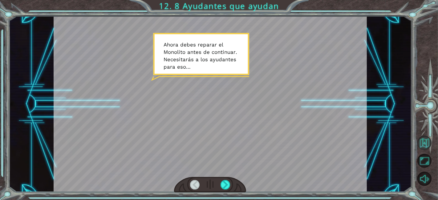
click at [424, 144] on button "Volver al mapa" at bounding box center [425, 143] width 14 height 14
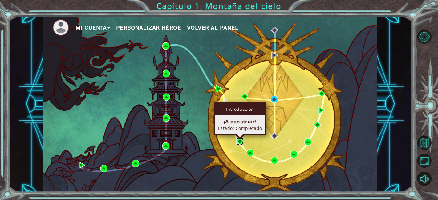
click at [240, 142] on img at bounding box center [239, 141] width 7 height 7
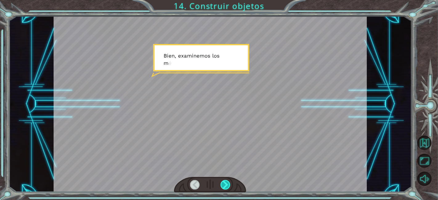
click at [228, 182] on div at bounding box center [226, 185] width 10 height 10
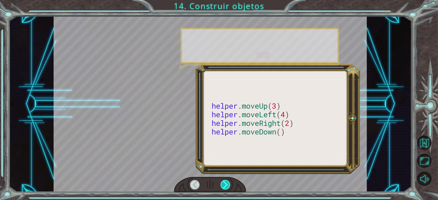
click at [228, 182] on div at bounding box center [226, 185] width 10 height 10
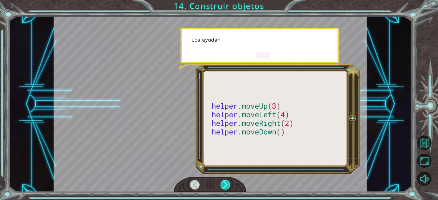
click at [228, 182] on div at bounding box center [226, 185] width 10 height 10
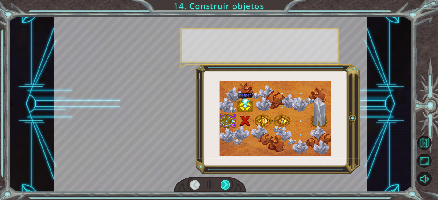
click at [228, 182] on div at bounding box center [226, 185] width 10 height 10
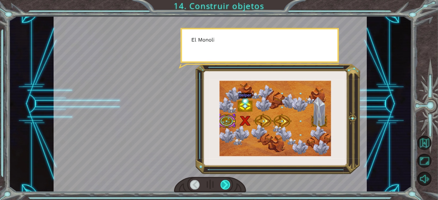
click at [228, 182] on div at bounding box center [226, 185] width 10 height 10
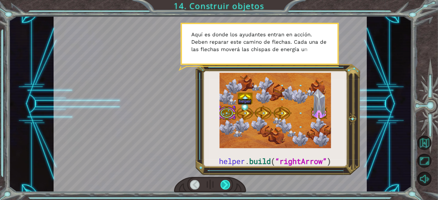
click at [228, 182] on div at bounding box center [226, 185] width 10 height 10
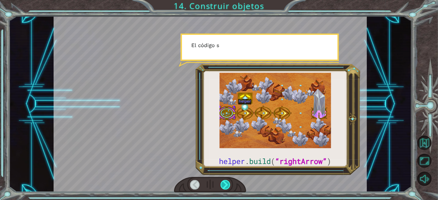
click at [228, 182] on div at bounding box center [226, 185] width 10 height 10
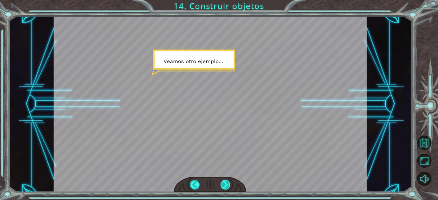
click at [228, 182] on div at bounding box center [226, 185] width 10 height 10
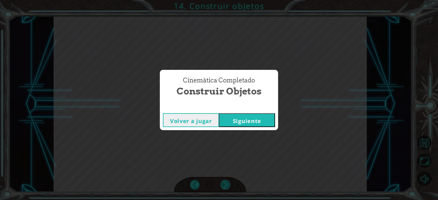
click at [228, 182] on div "Cinemática Completado Construir objetos Volver a jugar [GEOGRAPHIC_DATA]" at bounding box center [219, 100] width 438 height 200
click at [257, 116] on button "Siguiente" at bounding box center [247, 120] width 56 height 14
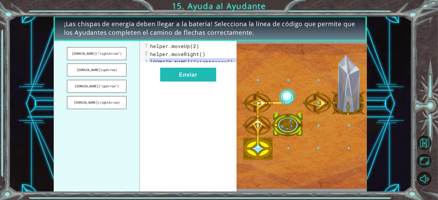
click at [200, 123] on div "xxxxxxxxxx 3 1 helper.moveUp(2) 2 helper.moveRight() 3 [DOMAIN_NAME](“rightArro…" at bounding box center [188, 116] width 97 height 151
drag, startPoint x: 72, startPoint y: 52, endPoint x: 103, endPoint y: 53, distance: 31.1
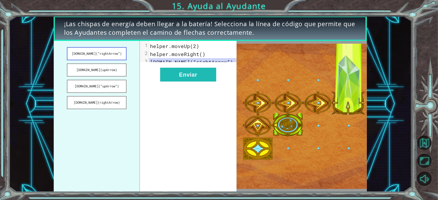
click at [103, 53] on button "[DOMAIN_NAME](“rightArrow”)" at bounding box center [97, 53] width 60 height 13
drag, startPoint x: 149, startPoint y: 61, endPoint x: 180, endPoint y: 63, distance: 30.9
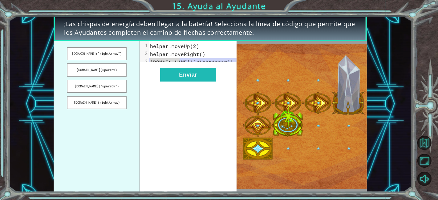
click at [180, 63] on pre "[DOMAIN_NAME](“rightArrow”)" at bounding box center [195, 62] width 93 height 8
click at [198, 114] on div "x 1 helper.moveUp(2) 2 helper.moveRight() 3 [DOMAIN_NAME](“rightArrow”) Enviar" at bounding box center [188, 116] width 97 height 151
click at [109, 86] on button "[DOMAIN_NAME](“upArrow”)" at bounding box center [97, 86] width 60 height 13
click at [106, 54] on button "[DOMAIN_NAME](“rightArrow”)" at bounding box center [97, 53] width 60 height 13
drag, startPoint x: 150, startPoint y: 61, endPoint x: 185, endPoint y: 60, distance: 34.8
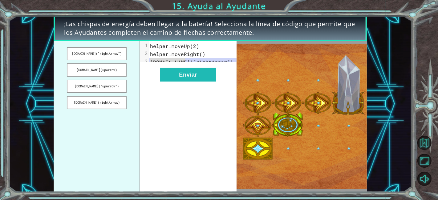
click at [185, 60] on pre "[DOMAIN_NAME](“rightArrow”)" at bounding box center [195, 62] width 93 height 8
click at [170, 61] on span "[DOMAIN_NAME](“rightArrow”)" at bounding box center [191, 62] width 83 height 6
type textarea "​"
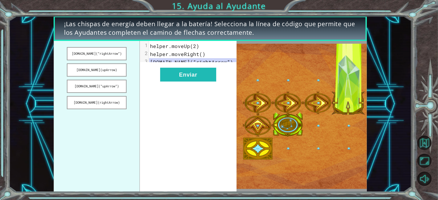
drag, startPoint x: 170, startPoint y: 61, endPoint x: 159, endPoint y: 64, distance: 10.5
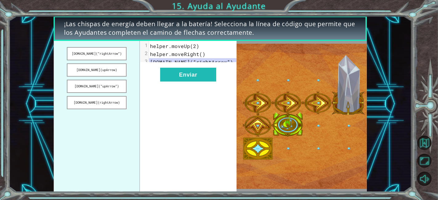
click at [159, 64] on span "[DOMAIN_NAME](“rightArrow”)" at bounding box center [191, 62] width 83 height 6
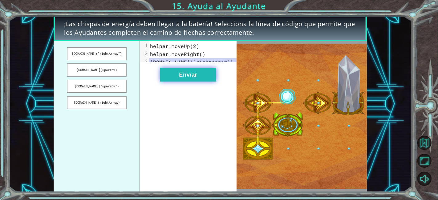
click at [204, 82] on button "Enviar" at bounding box center [188, 75] width 56 height 14
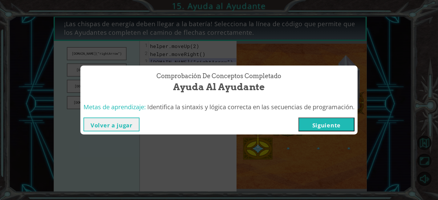
click at [322, 125] on button "Siguiente" at bounding box center [327, 125] width 56 height 14
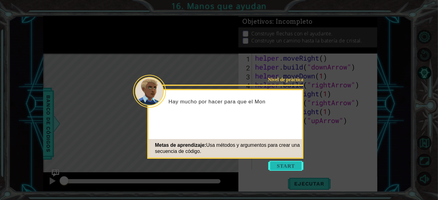
click at [286, 165] on button "Start" at bounding box center [285, 166] width 35 height 10
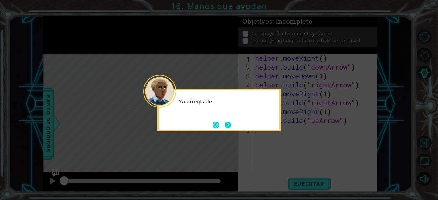
click at [227, 125] on button "Next" at bounding box center [227, 124] width 7 height 7
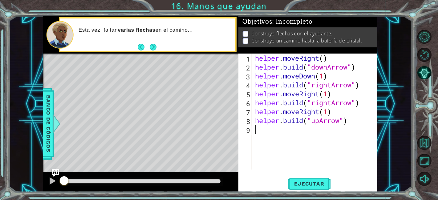
click at [151, 41] on div "Esta vez, faltan varias flechas en el camino..." at bounding box center [154, 35] width 161 height 22
click at [154, 46] on button "Next" at bounding box center [153, 47] width 8 height 8
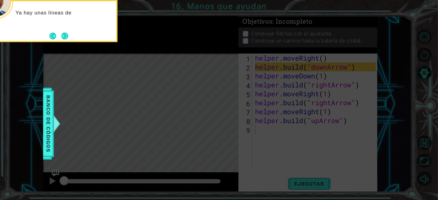
click at [71, 35] on div "Ya hay unas líneas de" at bounding box center [55, 21] width 123 height 42
click at [68, 35] on button "Next" at bounding box center [65, 36] width 8 height 8
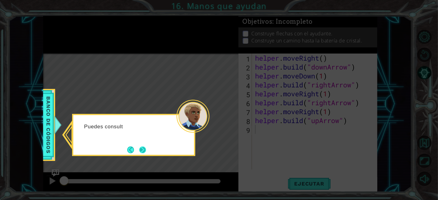
click at [146, 147] on button "Next" at bounding box center [142, 150] width 7 height 7
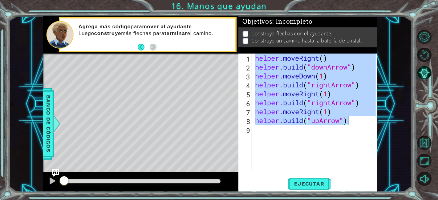
drag, startPoint x: 256, startPoint y: 57, endPoint x: 358, endPoint y: 123, distance: 121.3
click at [358, 123] on div "helper . moveRight ( ) helper . build ( "downArrow" ) helper . moveDown ( 1 ) h…" at bounding box center [316, 121] width 125 height 134
type textarea "helper.moveRight(1) [DOMAIN_NAME]("upArrow")"
click at [281, 142] on div "helper . moveRight ( ) helper . build ( "downArrow" ) helper . moveDown ( 1 ) h…" at bounding box center [316, 121] width 125 height 134
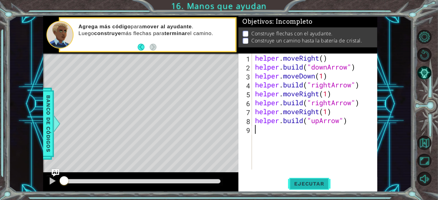
click at [316, 183] on span "Ejecutar" at bounding box center [309, 184] width 42 height 6
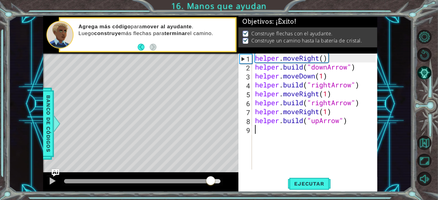
click at [211, 183] on div at bounding box center [142, 181] width 157 height 4
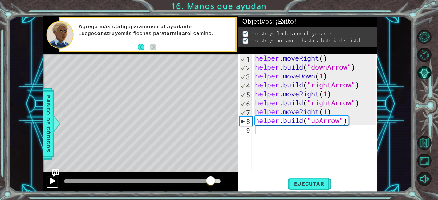
click at [51, 178] on div at bounding box center [52, 181] width 8 height 8
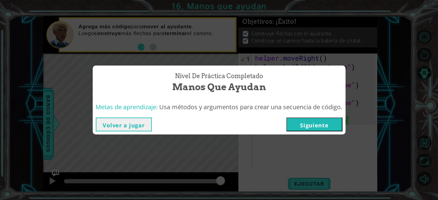
click at [303, 128] on button "Siguiente" at bounding box center [315, 125] width 56 height 14
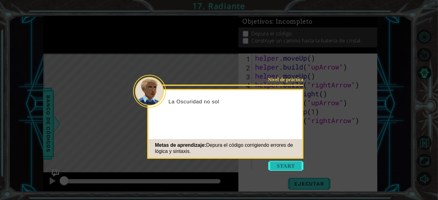
click at [294, 167] on button "Start" at bounding box center [285, 166] width 35 height 10
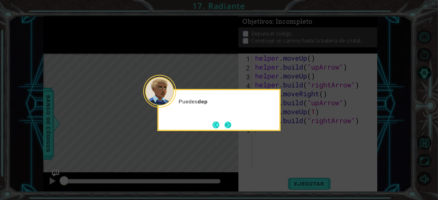
click at [230, 124] on button "Next" at bounding box center [228, 125] width 11 height 11
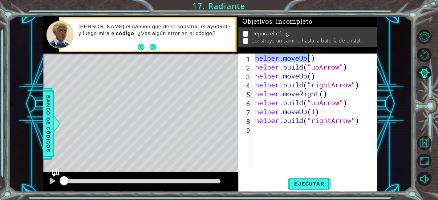
drag, startPoint x: 256, startPoint y: 56, endPoint x: 306, endPoint y: 56, distance: 50.2
click at [306, 56] on div "helper . moveUp ( ) helper . build ( "upArrow" ) helper . moveUp ( ) helper . b…" at bounding box center [316, 121] width 125 height 134
drag, startPoint x: 256, startPoint y: 66, endPoint x: 305, endPoint y: 65, distance: 48.4
click at [305, 65] on div "helper . moveUp ( ) helper . build ( "upArrow" ) helper . moveUp ( ) helper . b…" at bounding box center [316, 121] width 125 height 134
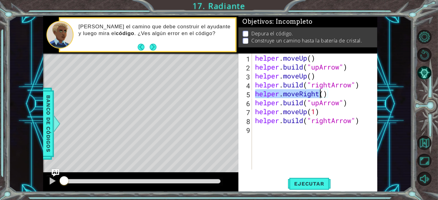
drag, startPoint x: 255, startPoint y: 94, endPoint x: 320, endPoint y: 92, distance: 65.4
click at [320, 92] on div "helper . moveUp ( ) helper . build ( "upArrow" ) helper . moveUp ( ) helper . b…" at bounding box center [316, 121] width 125 height 134
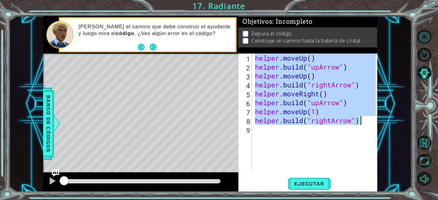
drag, startPoint x: 255, startPoint y: 57, endPoint x: 369, endPoint y: 117, distance: 128.8
click at [369, 117] on div "helper . moveUp ( ) helper . build ( "upArrow" ) helper . moveUp ( ) helper . b…" at bounding box center [316, 121] width 125 height 134
type textarea "helper.moveUp(1) [DOMAIN_NAME]("rightArrow")"
click at [312, 149] on div "helper . moveUp ( ) helper . build ( "upArrow" ) helper . moveUp ( ) helper . b…" at bounding box center [316, 121] width 125 height 134
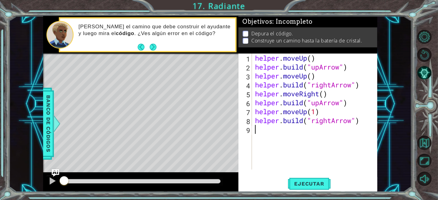
click at [209, 183] on div at bounding box center [142, 181] width 157 height 4
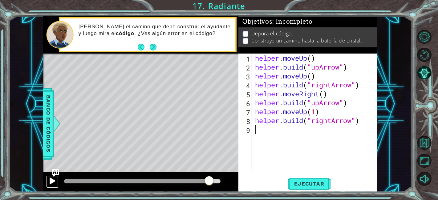
click at [52, 177] on div at bounding box center [52, 181] width 8 height 8
click at [323, 182] on span "Ejecutar" at bounding box center [309, 184] width 42 height 6
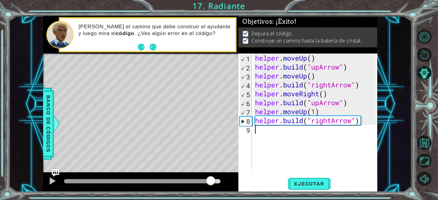
click at [211, 181] on div at bounding box center [142, 181] width 157 height 4
click at [53, 179] on div at bounding box center [52, 181] width 8 height 8
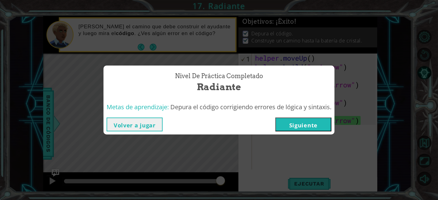
click at [313, 125] on button "Siguiente" at bounding box center [304, 125] width 56 height 14
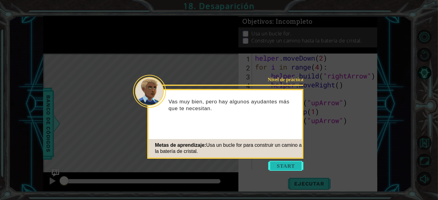
click at [289, 168] on button "Start" at bounding box center [285, 166] width 35 height 10
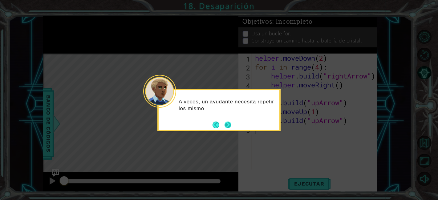
click at [231, 122] on button "Next" at bounding box center [228, 125] width 9 height 9
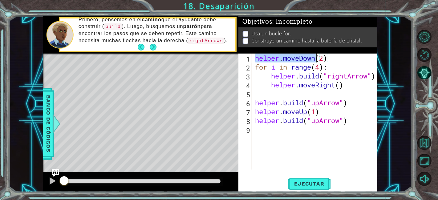
drag, startPoint x: 255, startPoint y: 59, endPoint x: 317, endPoint y: 57, distance: 62.0
click at [317, 57] on div "helper . moveDown ( 2 ) for i in range ( 4 ) : helper . build ( "rightArrow" ) …" at bounding box center [316, 121] width 125 height 134
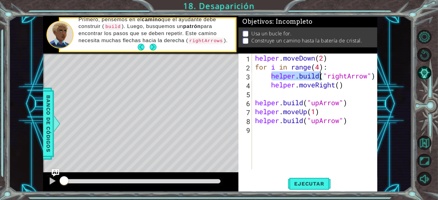
drag, startPoint x: 273, startPoint y: 74, endPoint x: 318, endPoint y: 74, distance: 45.6
click at [318, 74] on div "helper . moveDown ( 2 ) for i in range ( 4 ) : helper . build ( "rightArrow" ) …" at bounding box center [316, 121] width 125 height 134
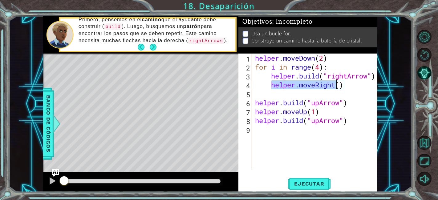
drag, startPoint x: 275, startPoint y: 85, endPoint x: 336, endPoint y: 83, distance: 60.5
click at [336, 83] on div "helper . moveDown ( 2 ) for i in range ( 4 ) : helper . build ( "rightArrow" ) …" at bounding box center [316, 121] width 125 height 134
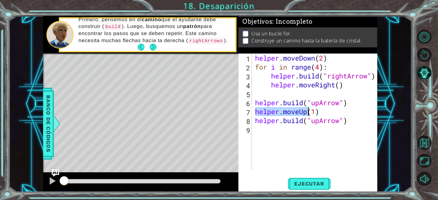
drag, startPoint x: 256, startPoint y: 112, endPoint x: 308, endPoint y: 109, distance: 51.9
click at [308, 109] on div "helper . moveDown ( 2 ) for i in range ( 4 ) : helper . build ( "rightArrow" ) …" at bounding box center [316, 121] width 125 height 134
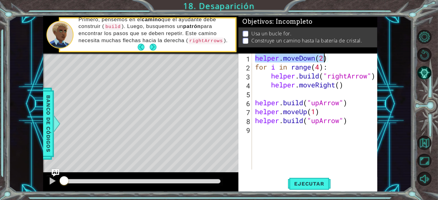
drag, startPoint x: 256, startPoint y: 59, endPoint x: 330, endPoint y: 59, distance: 74.6
click at [330, 59] on div "helper . moveDown ( 2 ) for i in range ( 4 ) : helper . build ( "rightArrow" ) …" at bounding box center [316, 121] width 125 height 134
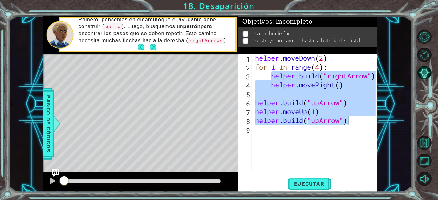
drag, startPoint x: 270, startPoint y: 75, endPoint x: 354, endPoint y: 120, distance: 95.6
click at [354, 120] on div "helper . moveDown ( 2 ) for i in range ( 4 ) : helper . build ( "rightArrow" ) …" at bounding box center [316, 121] width 125 height 134
click at [316, 181] on span "Ejecutar" at bounding box center [309, 184] width 42 height 6
type textarea "[DOMAIN_NAME]("upArrow")"
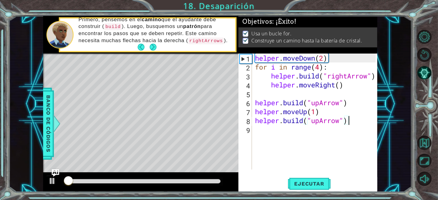
click at [209, 183] on div at bounding box center [142, 181] width 157 height 4
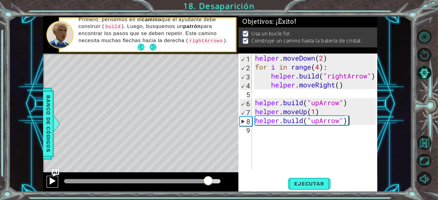
click at [48, 181] on button at bounding box center [52, 182] width 12 height 13
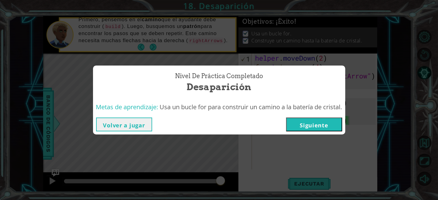
click at [328, 127] on button "Siguiente" at bounding box center [314, 125] width 56 height 14
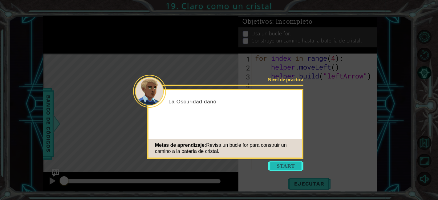
click at [272, 169] on button "Start" at bounding box center [285, 166] width 35 height 10
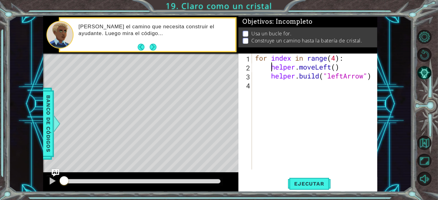
click at [270, 65] on div "for index in range ( 4 ) : helper . moveLeft ( ) helper . build ( "leftArrow" )" at bounding box center [316, 121] width 125 height 134
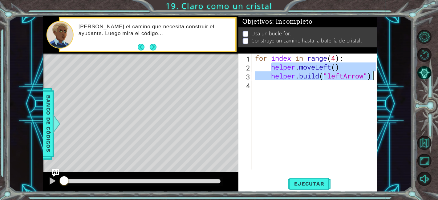
drag, startPoint x: 271, startPoint y: 65, endPoint x: 372, endPoint y: 76, distance: 101.3
click at [372, 76] on div "for index in range ( 4 ) : helper . moveLeft ( ) helper . build ( "leftArrow" )" at bounding box center [316, 121] width 125 height 134
type textarea "helper.moveLeft() [DOMAIN_NAME]("leftArrow")"
click at [308, 112] on div "for index in range ( 4 ) : helper . moveLeft ( ) helper . build ( "leftArrow" )" at bounding box center [316, 121] width 125 height 134
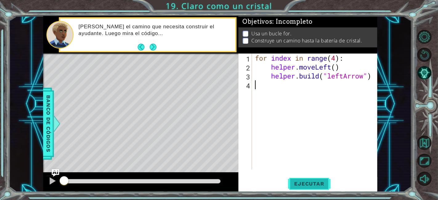
click at [297, 186] on span "Ejecutar" at bounding box center [309, 184] width 42 height 6
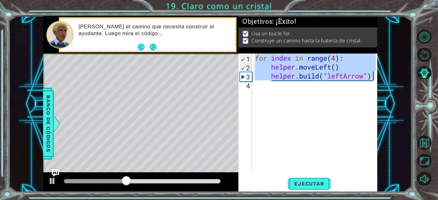
drag, startPoint x: 256, startPoint y: 58, endPoint x: 379, endPoint y: 76, distance: 124.9
click at [379, 76] on div "1 ההההההההההההההההההההההההההההההההההההההההההההההההההההההההההההההההההההההההההההה…" at bounding box center [210, 104] width 403 height 176
type textarea "helper.moveLeft() [DOMAIN_NAME]("leftArrow")"
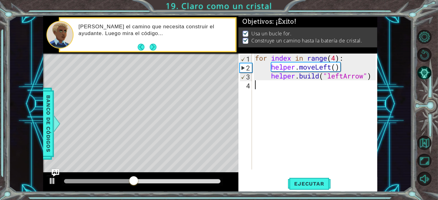
click at [316, 109] on div "for index in range ( 4 ) : helper . moveLeft ( ) helper . build ( "leftArrow" )" at bounding box center [316, 121] width 125 height 134
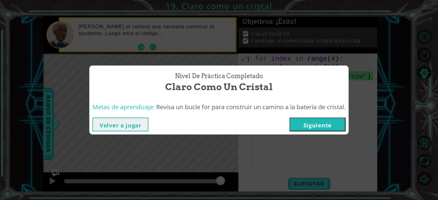
drag, startPoint x: 138, startPoint y: 125, endPoint x: 175, endPoint y: 121, distance: 36.9
click at [139, 125] on button "Volver a jugar" at bounding box center [120, 125] width 56 height 14
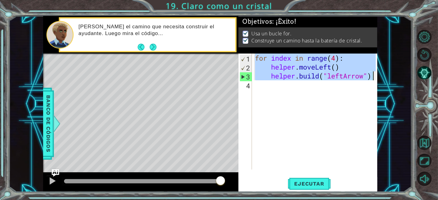
drag, startPoint x: 255, startPoint y: 55, endPoint x: 372, endPoint y: 78, distance: 119.5
click at [372, 78] on div "for index in range ( 4 ) : helper . moveLeft ( ) helper . build ( "leftArrow" )" at bounding box center [316, 121] width 125 height 134
type textarea "helper.moveLeft() [DOMAIN_NAME]("leftArrow")"
